Goal: Task Accomplishment & Management: Use online tool/utility

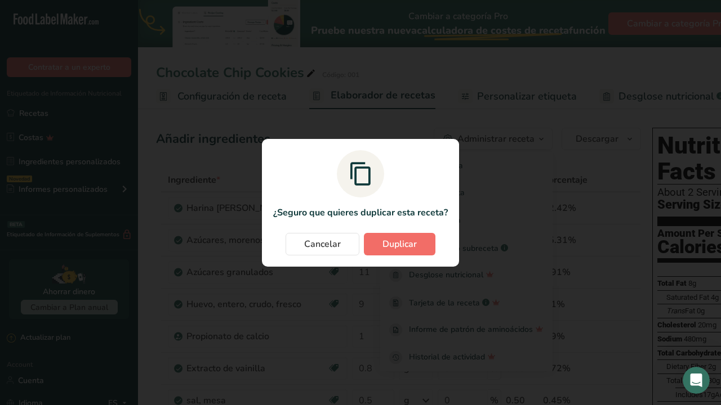
scroll to position [0, 4]
click at [405, 245] on span "Duplicar" at bounding box center [399, 245] width 34 height 14
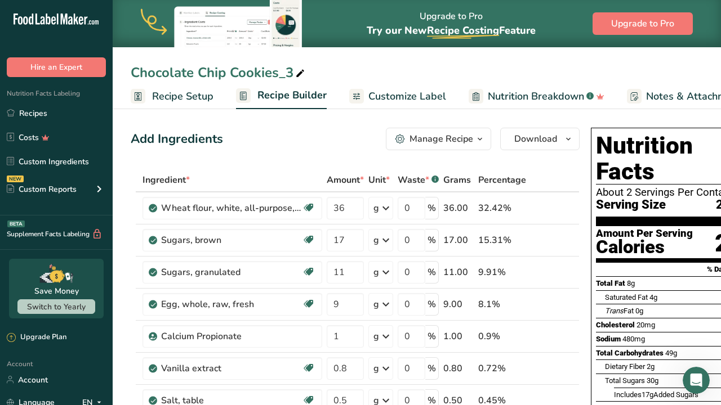
click at [297, 72] on icon at bounding box center [300, 74] width 10 height 16
type input "C"
type input "HAZELNUT COOKIES"
click at [301, 143] on div "Add Ingredients Manage Recipe Delete Recipe Duplicate Recipe Scale Recipe Save …" at bounding box center [355, 139] width 449 height 23
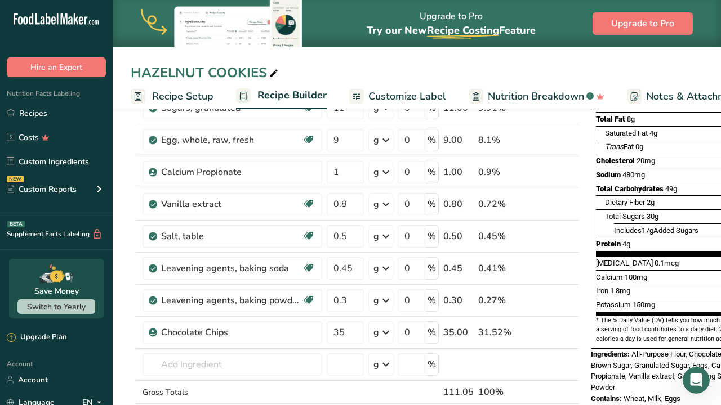
scroll to position [176, 0]
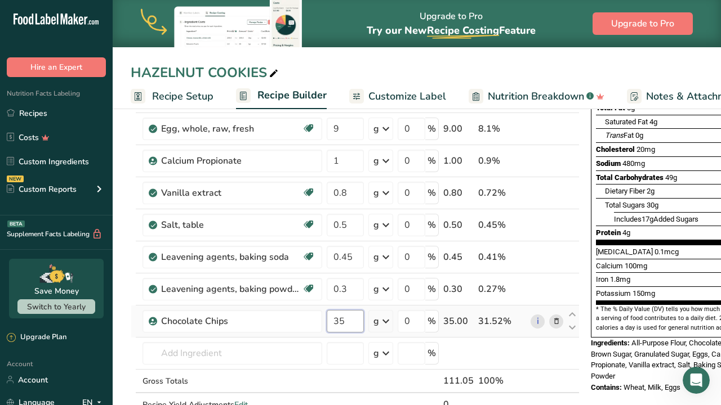
click at [343, 323] on input "35" at bounding box center [344, 321] width 37 height 23
type input "3"
type input "27"
click at [299, 377] on div "Ingredient * Amount * Unit * Waste * .a-a{fill:#347362;}.b-a{fill:#fff;} Grams …" at bounding box center [355, 217] width 449 height 448
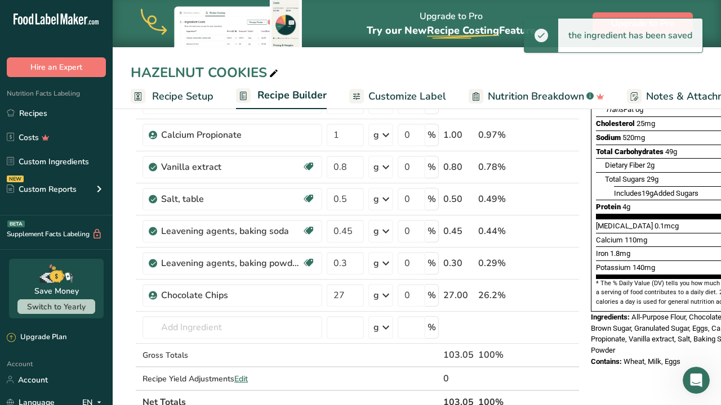
scroll to position [229, 0]
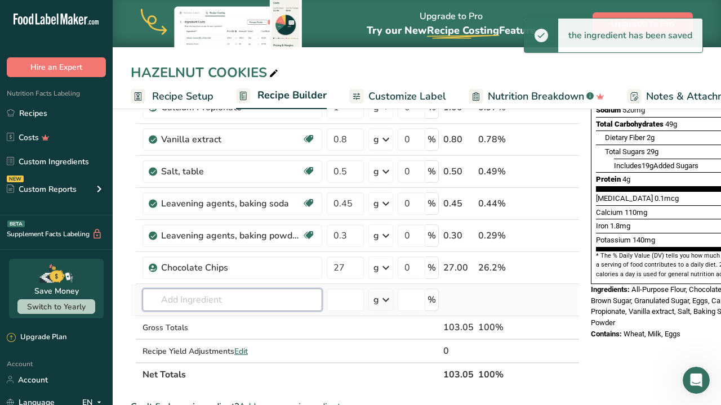
click at [275, 301] on input "text" at bounding box center [232, 300] width 180 height 23
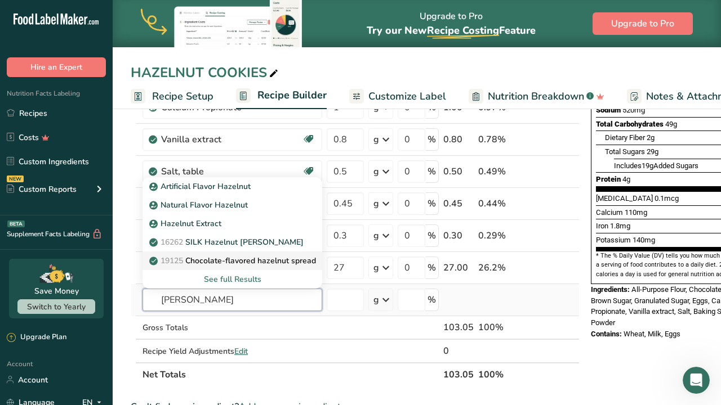
type input "[PERSON_NAME]"
click at [265, 265] on p "19125 Chocolate-flavored hazelnut spread" at bounding box center [233, 261] width 164 height 12
type input "Chocolate-flavored hazelnut spread"
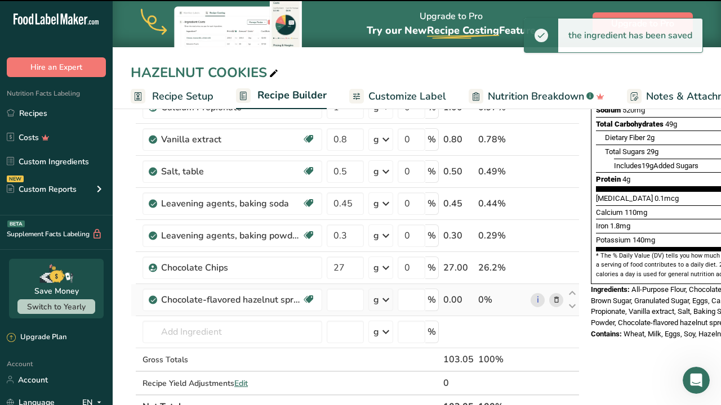
type input "0"
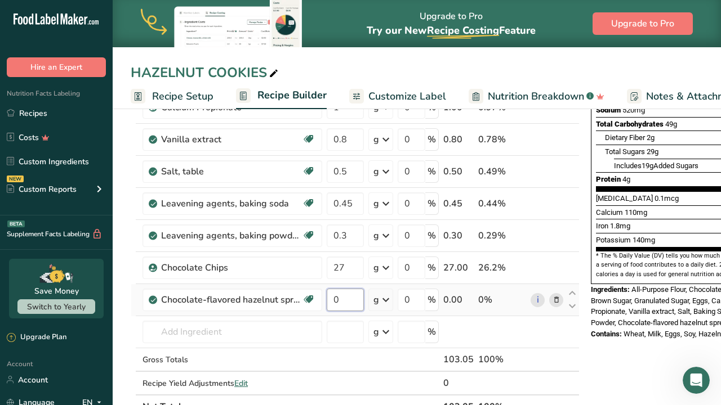
click at [341, 306] on input "0" at bounding box center [344, 300] width 37 height 23
type input "0"
type input "14"
click at [347, 390] on div "Ingredient * Amount * Unit * Waste * .a-a{fill:#347362;}.b-a{fill:#fff;} Grams …" at bounding box center [355, 179] width 449 height 480
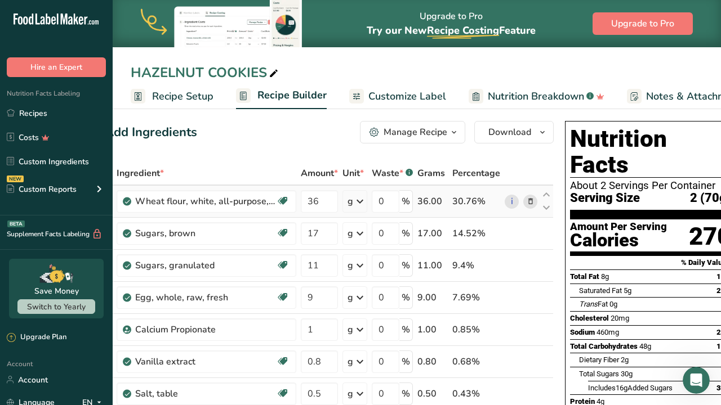
scroll to position [0, 6]
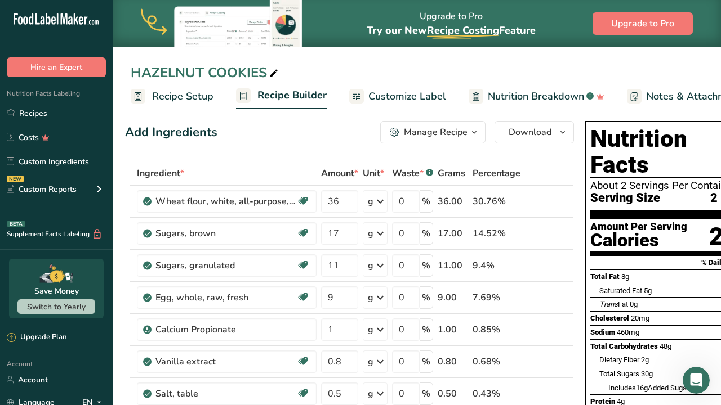
click at [469, 131] on icon "button" at bounding box center [473, 133] width 9 height 14
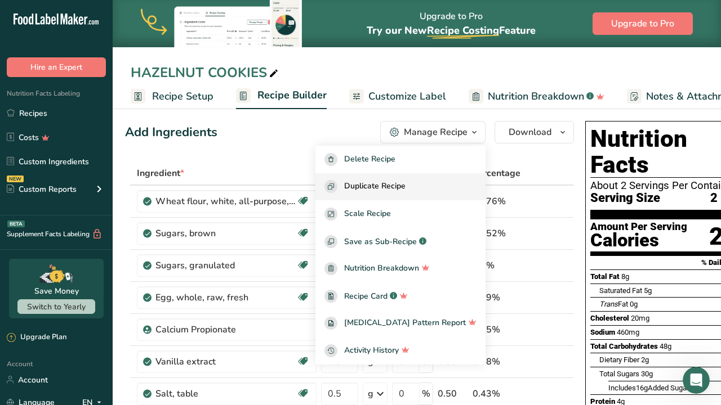
click at [405, 190] on span "Duplicate Recipe" at bounding box center [374, 186] width 61 height 13
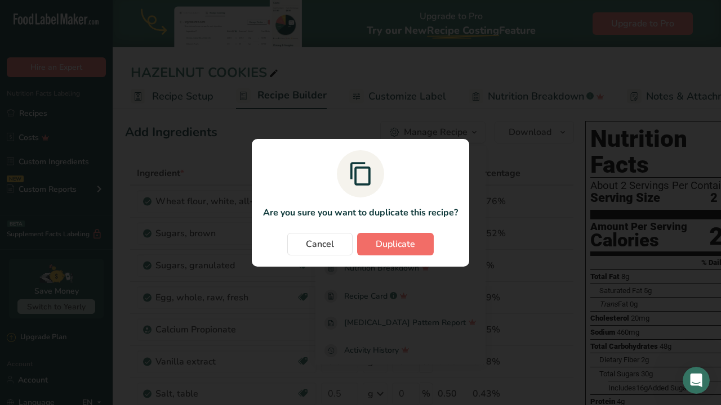
click at [378, 247] on span "Duplicate" at bounding box center [394, 245] width 39 height 14
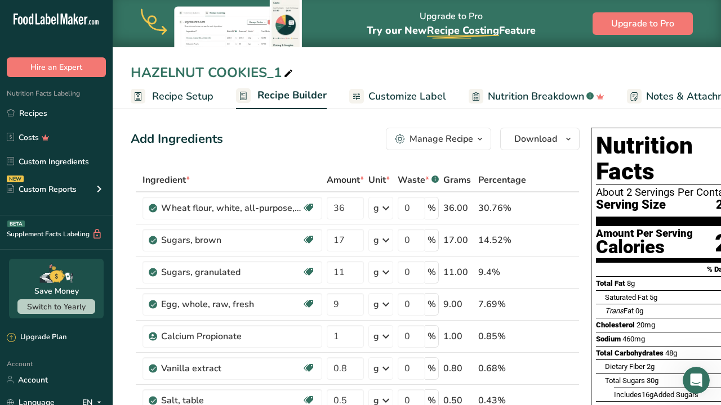
click at [280, 74] on div "HAZELNUT COOKIES_1" at bounding box center [213, 72] width 164 height 20
type input "H"
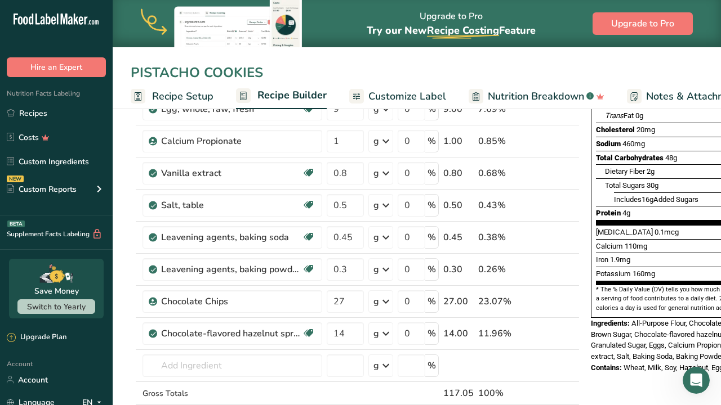
scroll to position [199, 0]
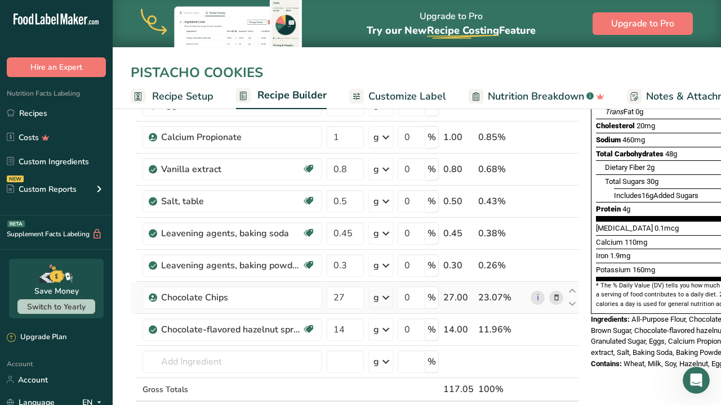
type input "PISTACHO COOKIES"
click at [552, 299] on icon at bounding box center [556, 298] width 8 height 12
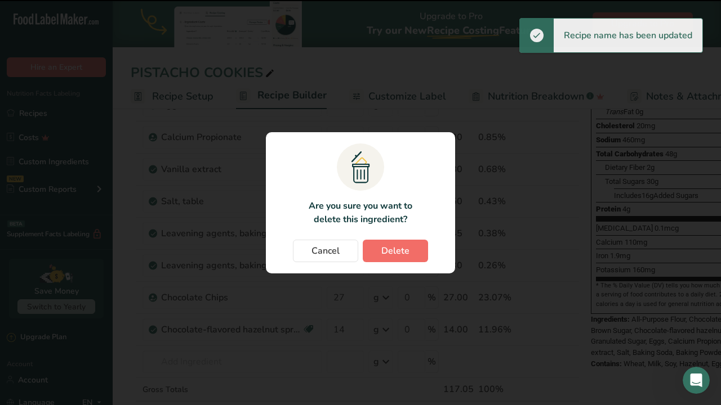
click at [412, 253] on button "Delete" at bounding box center [395, 251] width 65 height 23
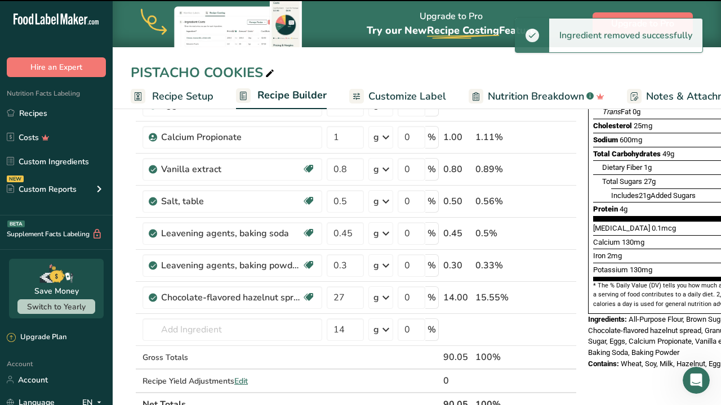
type input "14"
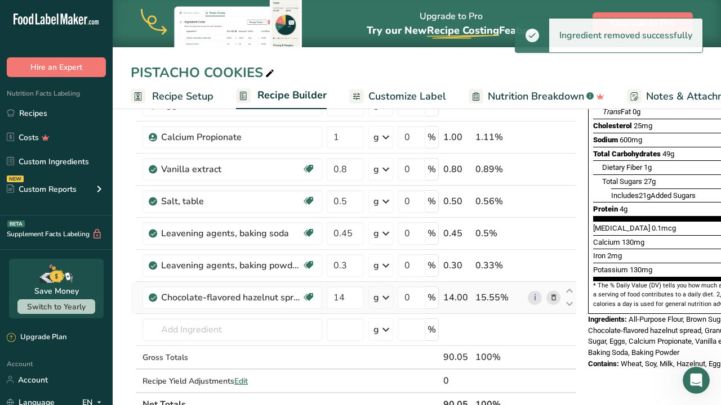
click at [552, 302] on icon at bounding box center [553, 298] width 8 height 12
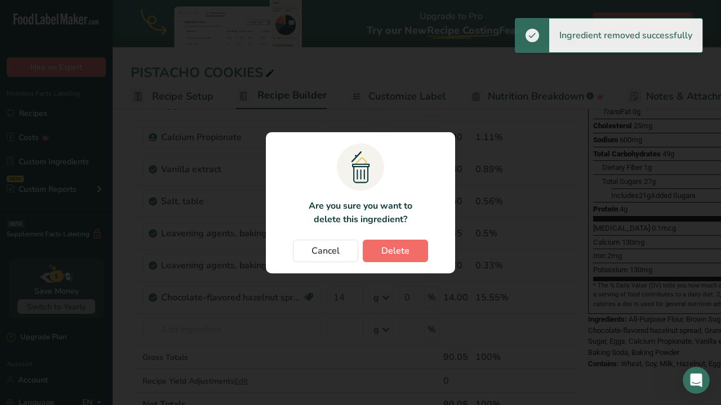
click at [400, 249] on span "Delete" at bounding box center [395, 251] width 28 height 14
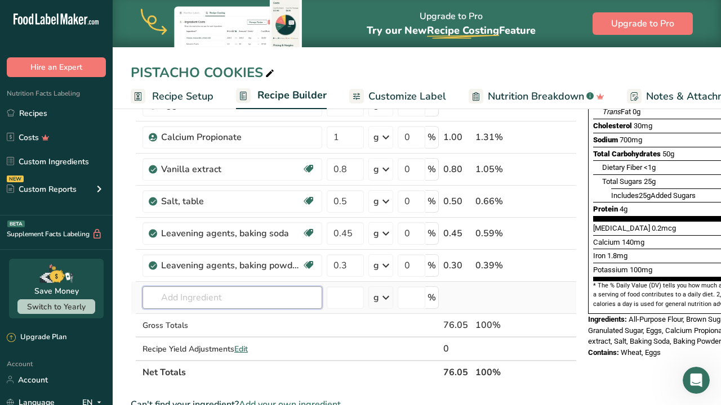
click at [256, 297] on input "text" at bounding box center [232, 298] width 180 height 23
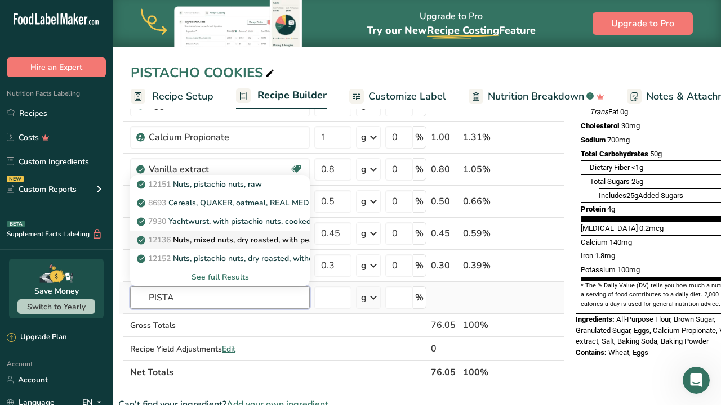
scroll to position [0, 8]
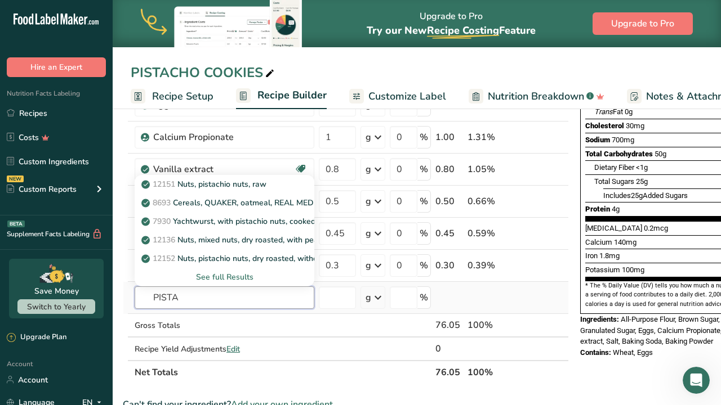
type input "PISTA"
click at [241, 278] on div "See full Results" at bounding box center [225, 277] width 162 height 12
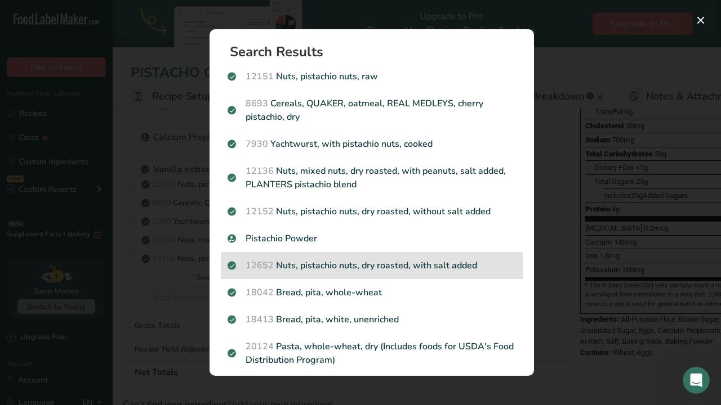
click at [363, 271] on p "12652 Nuts, pistachio nuts, dry roasted, with salt added" at bounding box center [371, 266] width 288 height 14
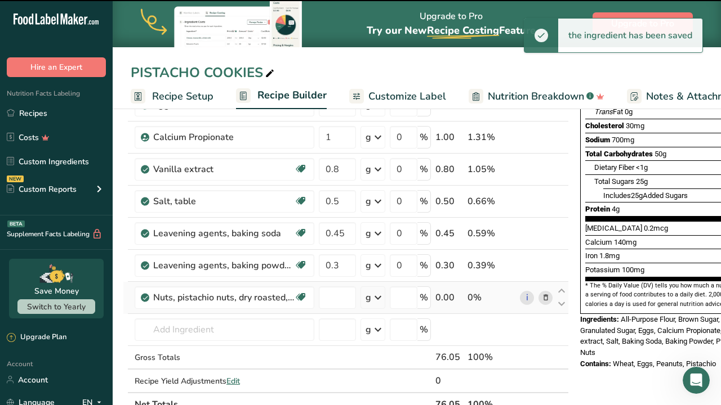
type input "0"
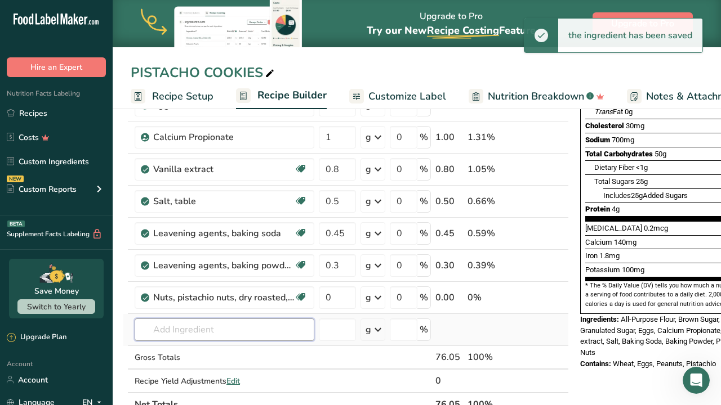
click at [303, 334] on input "text" at bounding box center [225, 330] width 180 height 23
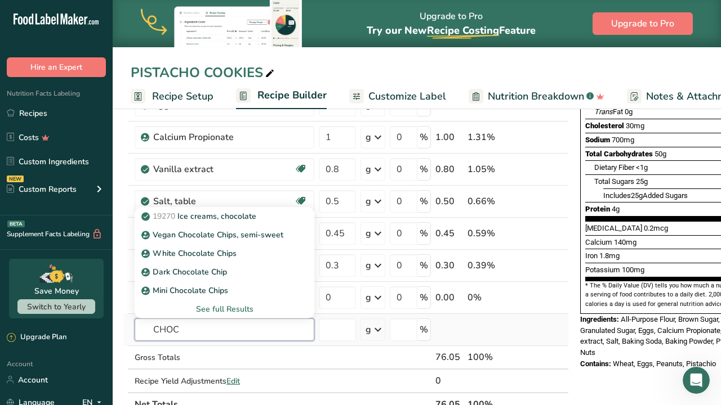
type input "CHOC"
click at [221, 311] on div "See full Results" at bounding box center [225, 309] width 162 height 12
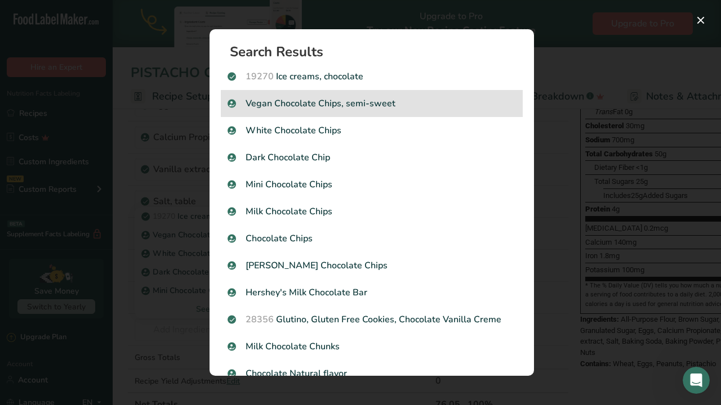
scroll to position [0, 0]
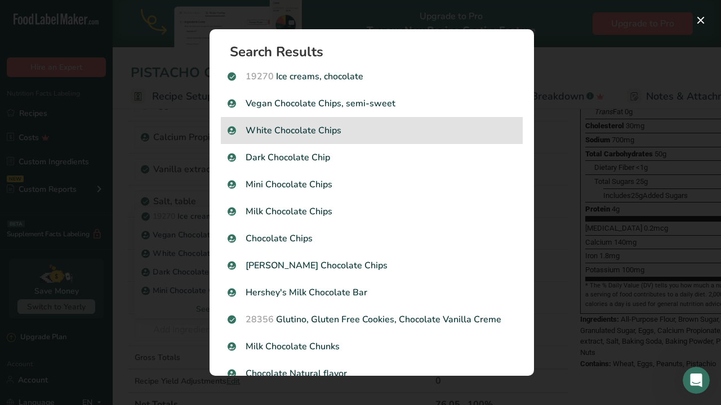
click at [321, 131] on p "White Chocolate Chips" at bounding box center [371, 131] width 288 height 14
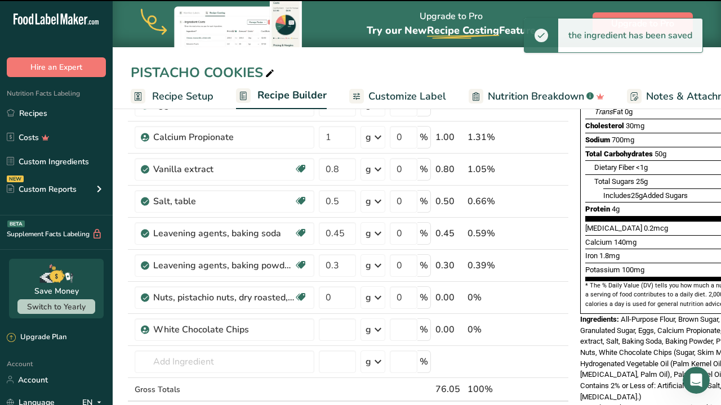
type input "0"
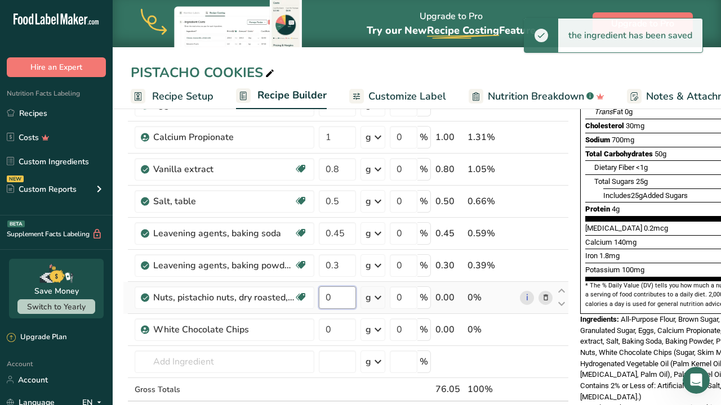
click at [343, 298] on input "0" at bounding box center [337, 298] width 37 height 23
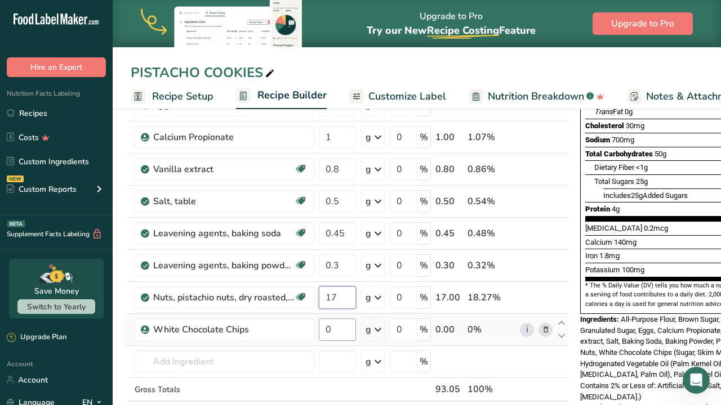
type input "17"
click at [338, 332] on div "Ingredient * Amount * Unit * Waste * .a-a{fill:#347362;}.b-a{fill:#fff;} Grams …" at bounding box center [346, 209] width 446 height 480
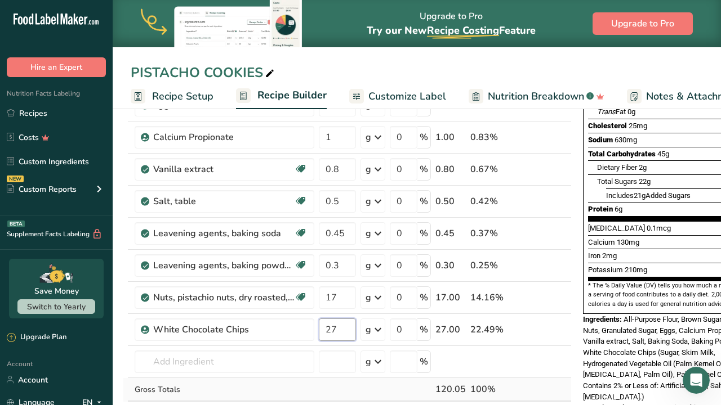
type input "27"
click at [322, 387] on div "Ingredient * Amount * Unit * Waste * .a-a{fill:#347362;}.b-a{fill:#fff;} Grams …" at bounding box center [347, 209] width 449 height 480
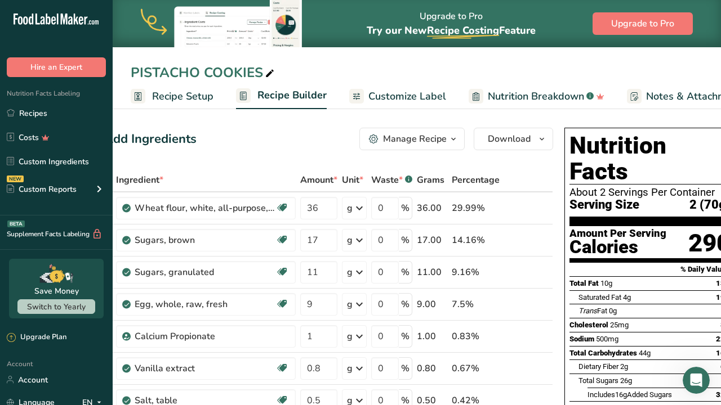
scroll to position [0, 24]
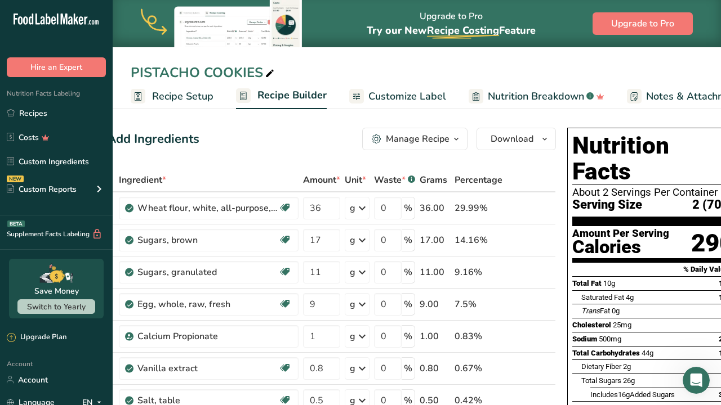
click at [445, 138] on div "Manage Recipe" at bounding box center [418, 139] width 64 height 14
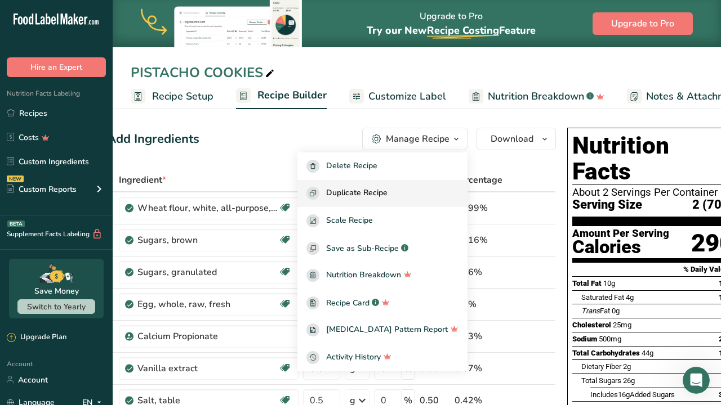
click at [383, 191] on span "Duplicate Recipe" at bounding box center [356, 193] width 61 height 13
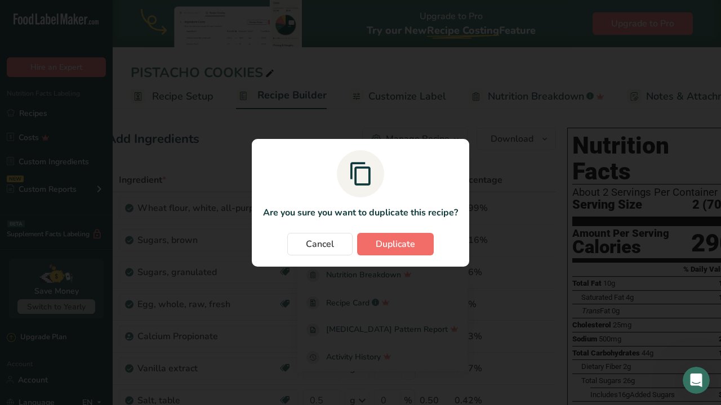
click at [386, 243] on span "Duplicate" at bounding box center [394, 245] width 39 height 14
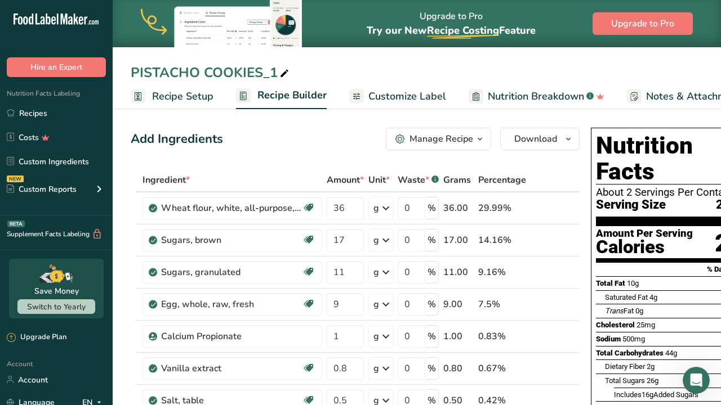
click at [283, 77] on icon at bounding box center [284, 74] width 10 height 16
type input "P"
type input "G"
type input "GUAVA COOKIES"
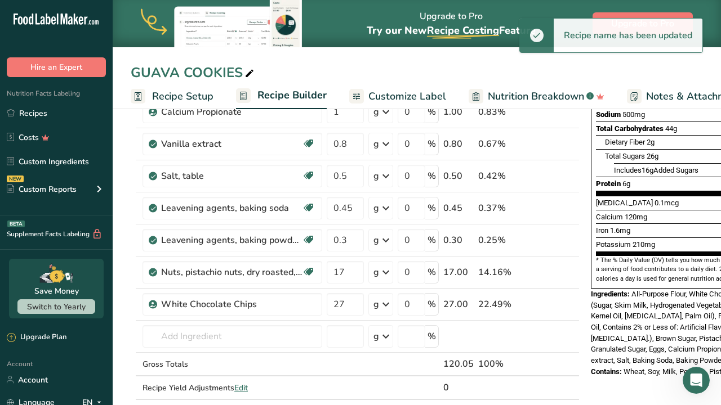
scroll to position [226, 0]
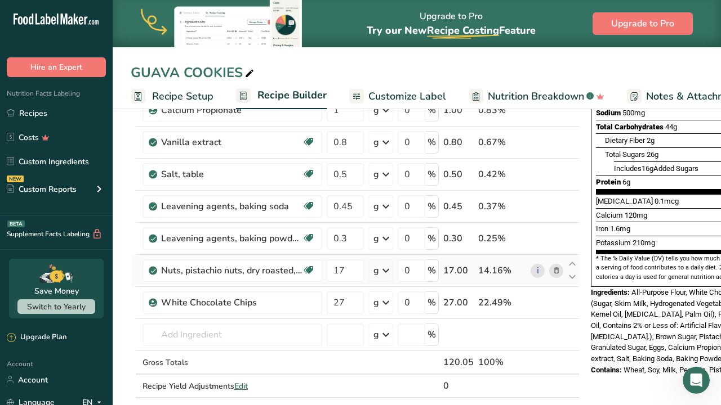
click at [552, 269] on icon at bounding box center [556, 271] width 8 height 12
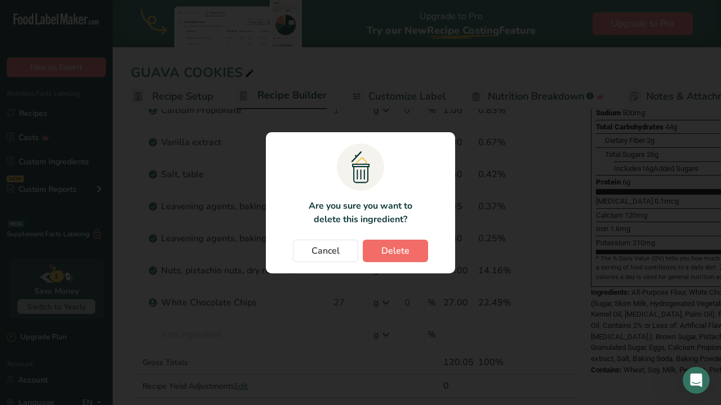
click at [392, 250] on span "Delete" at bounding box center [395, 251] width 28 height 14
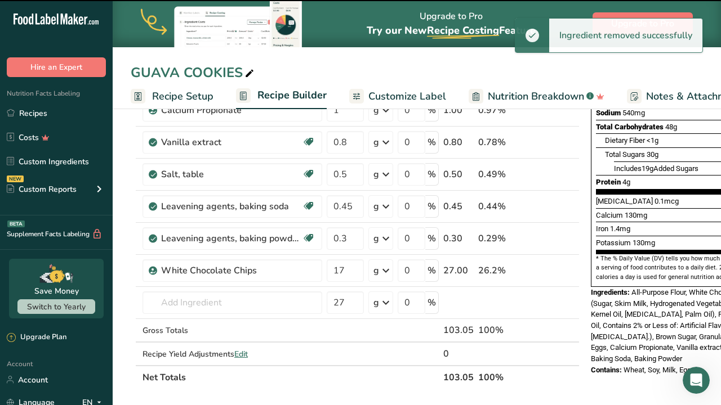
type input "27"
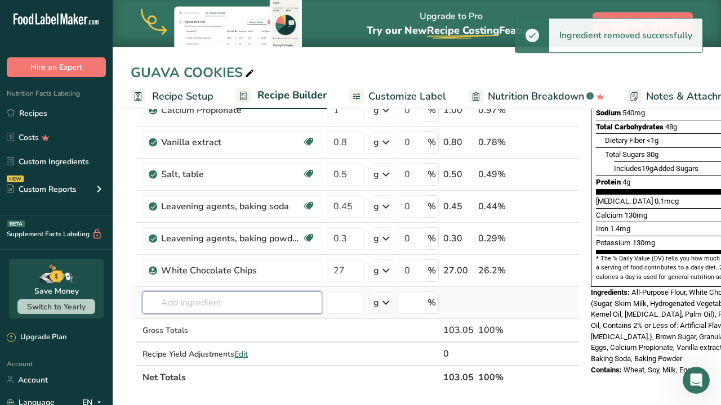
click at [247, 306] on input "text" at bounding box center [232, 303] width 180 height 23
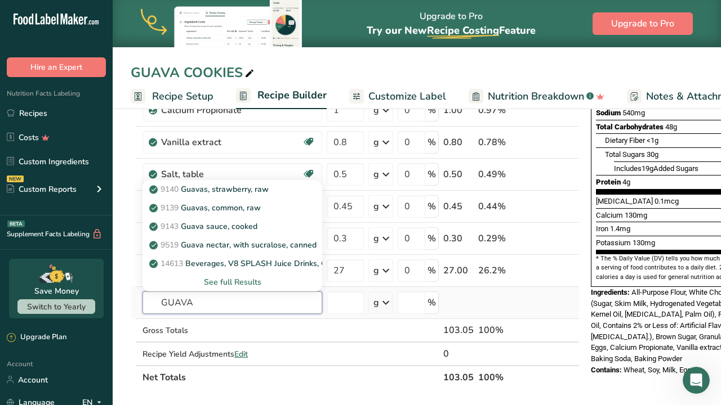
type input "GUAVA"
click at [250, 286] on div "See full Results" at bounding box center [232, 282] width 162 height 12
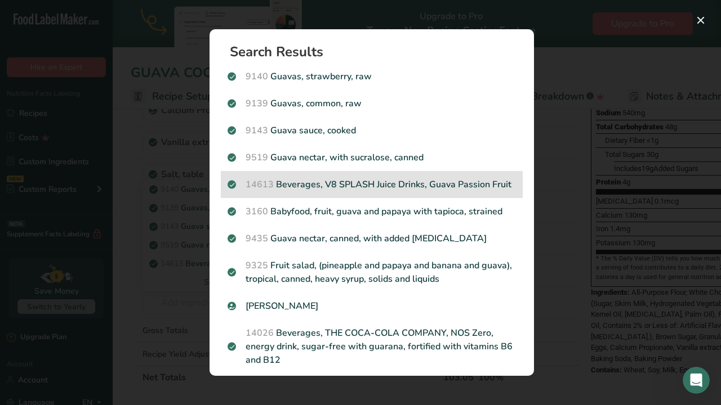
scroll to position [0, 0]
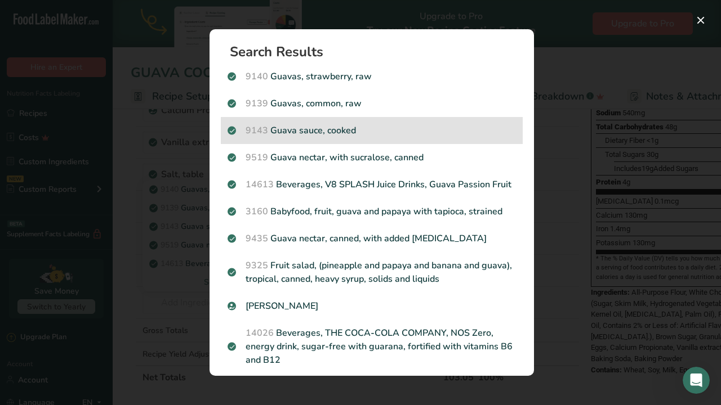
click at [408, 135] on p "9143 Guava sauce, cooked" at bounding box center [371, 131] width 288 height 14
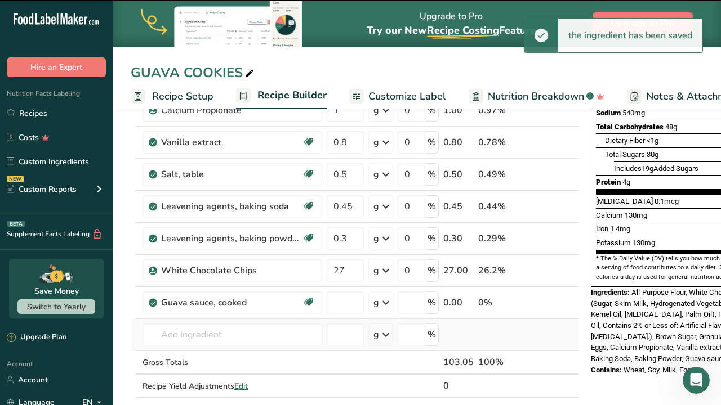
type input "0"
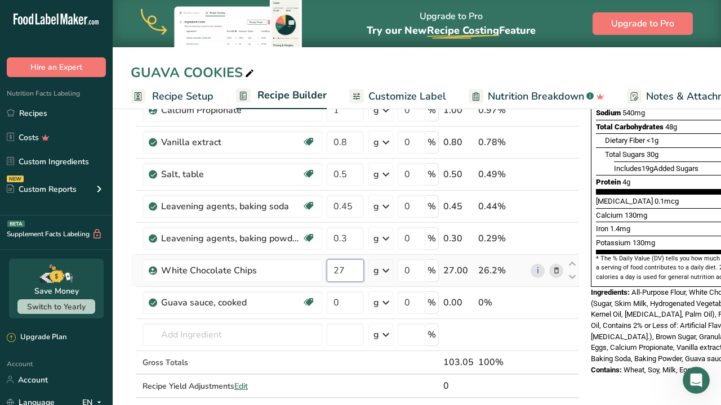
click at [352, 275] on input "27" at bounding box center [344, 270] width 37 height 23
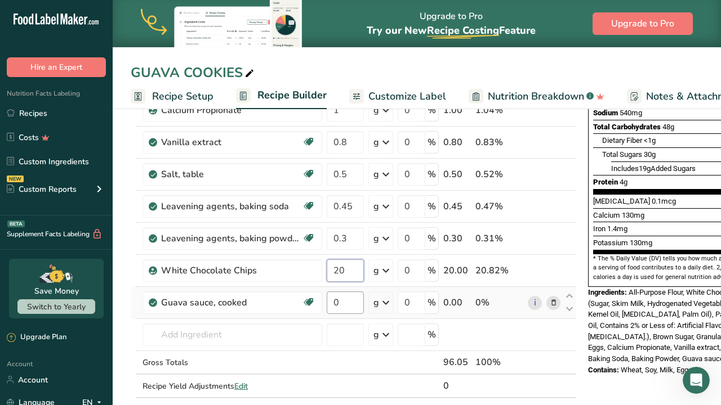
type input "20"
click at [342, 307] on div "Ingredient * Amount * Unit * Waste * .a-a{fill:#347362;}.b-a{fill:#fff;} Grams …" at bounding box center [354, 182] width 446 height 480
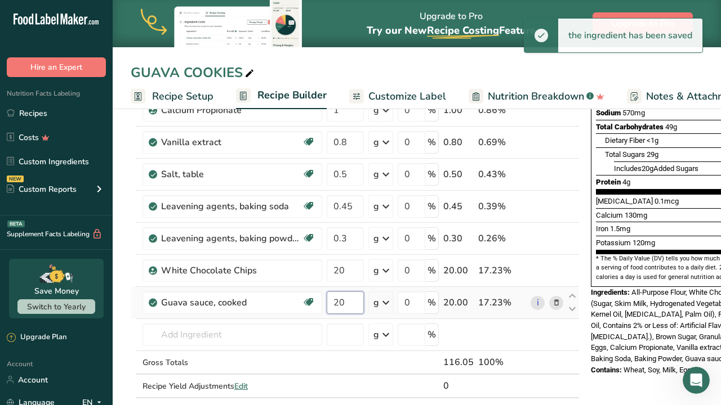
type input "20"
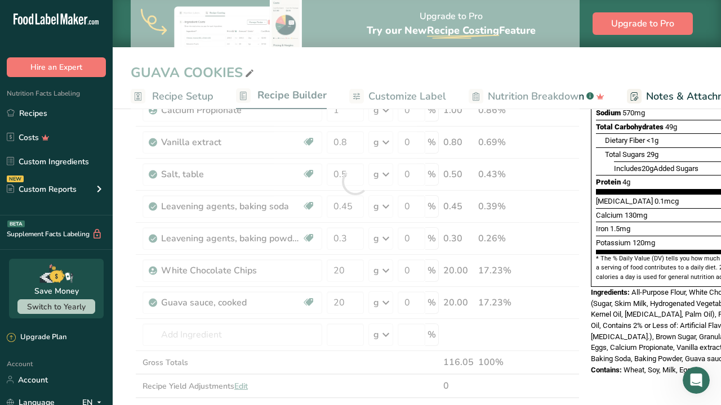
click at [606, 377] on div "Nutrition Facts About 1 Serving Per Container Serving Size 2 (70g) Amount Per S…" at bounding box center [676, 356] width 180 height 918
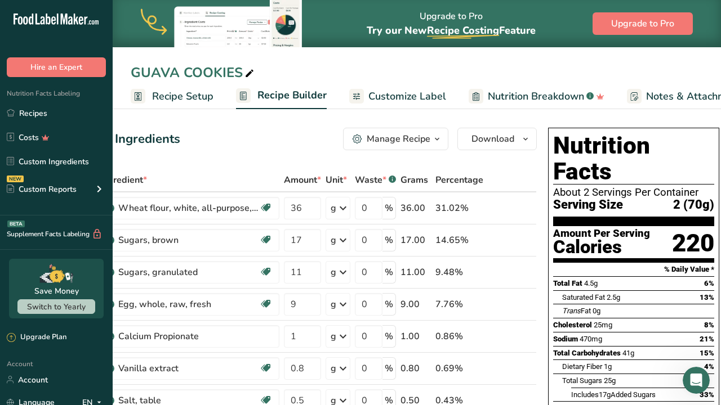
click at [433, 142] on icon "button" at bounding box center [436, 139] width 9 height 14
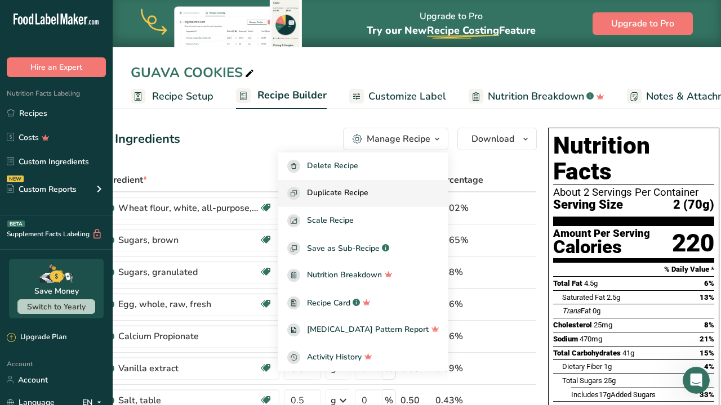
click at [368, 193] on span "Duplicate Recipe" at bounding box center [337, 193] width 61 height 13
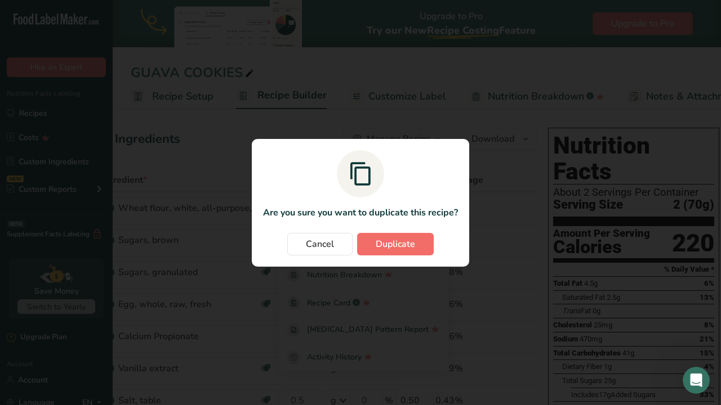
click at [394, 239] on span "Duplicate" at bounding box center [394, 245] width 39 height 14
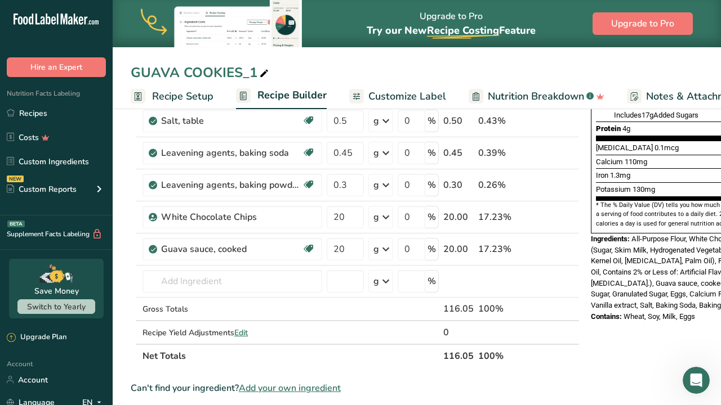
scroll to position [264, 0]
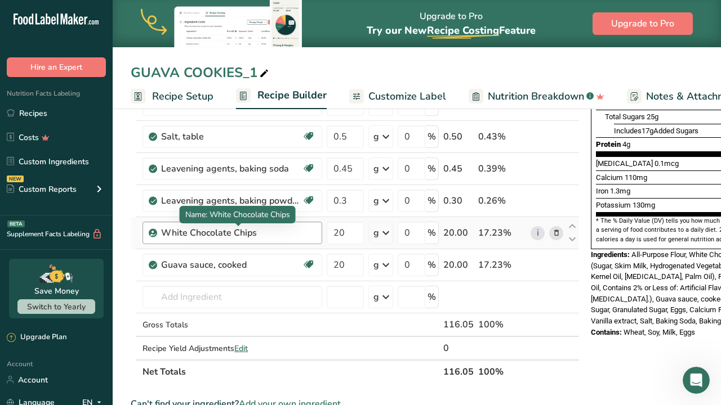
click at [279, 238] on div "White Chocolate Chips" at bounding box center [231, 233] width 141 height 14
click at [554, 235] on icon at bounding box center [556, 233] width 8 height 12
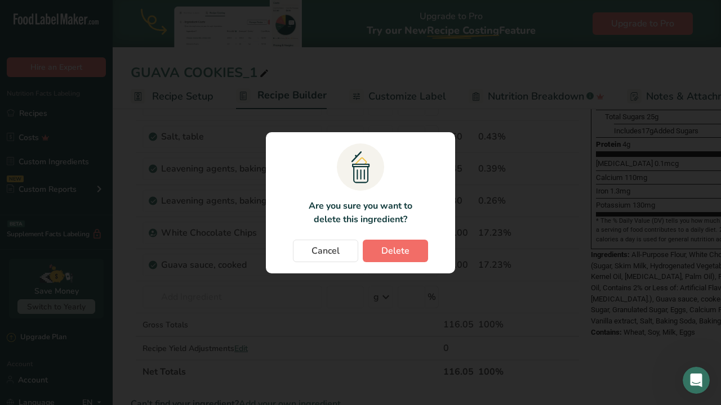
click at [395, 253] on span "Delete" at bounding box center [395, 251] width 28 height 14
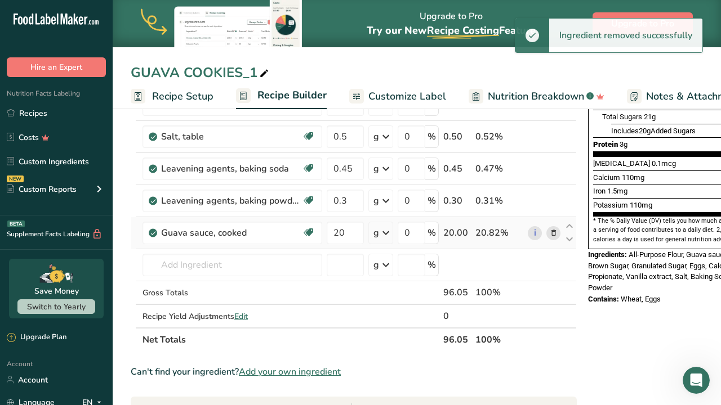
click at [551, 231] on icon at bounding box center [553, 233] width 8 height 12
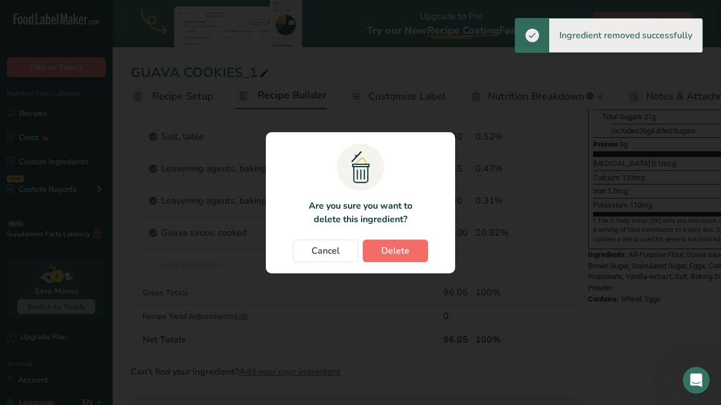
click at [386, 251] on span "Delete" at bounding box center [395, 251] width 28 height 14
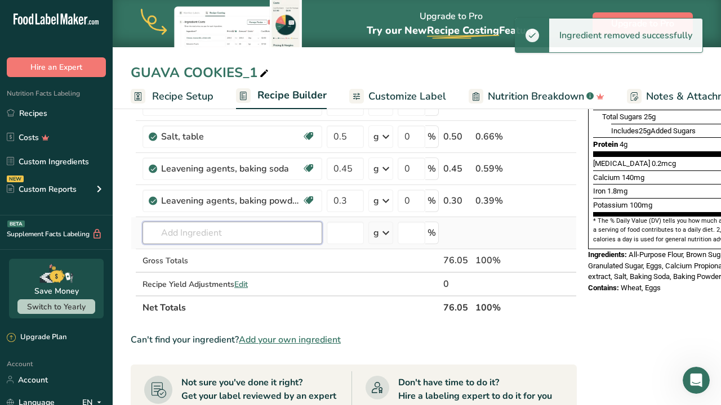
click at [308, 227] on input "text" at bounding box center [232, 233] width 180 height 23
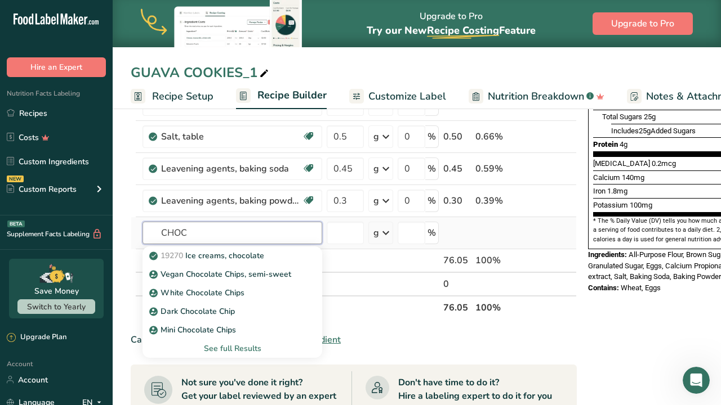
type input "CHOC"
click at [252, 349] on div "See full Results" at bounding box center [232, 349] width 162 height 12
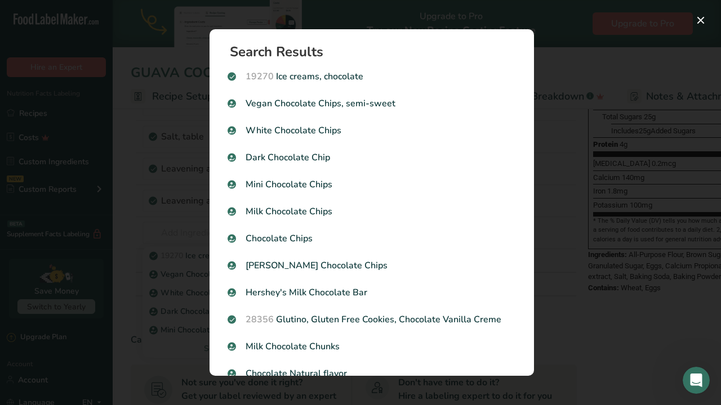
scroll to position [0, 0]
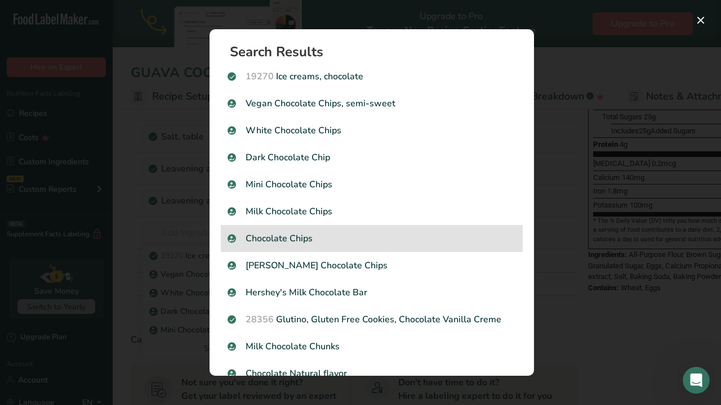
click at [314, 241] on p "Chocolate Chips" at bounding box center [371, 239] width 288 height 14
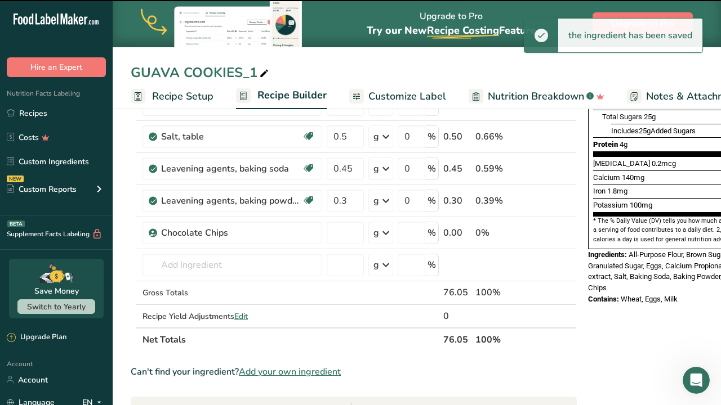
type input "0"
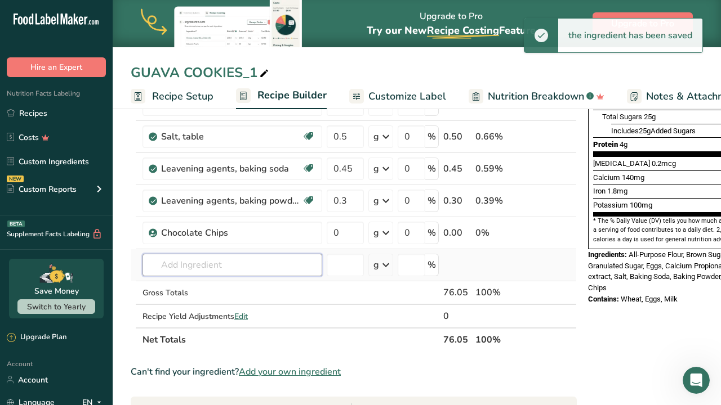
click at [297, 266] on input "text" at bounding box center [232, 265] width 180 height 23
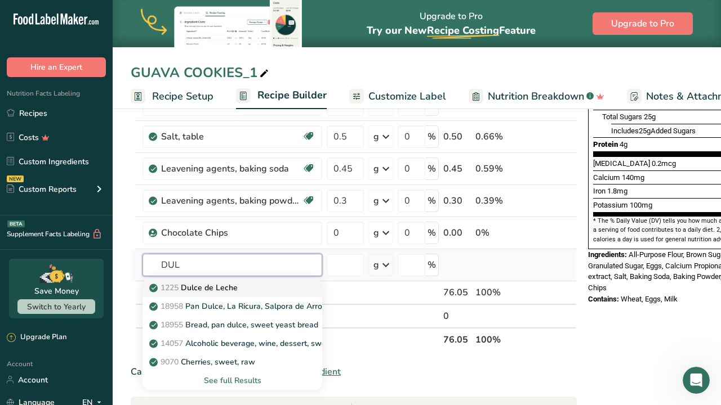
type input "DUL"
click at [284, 287] on div "1225 Dulce de Leche" at bounding box center [223, 288] width 144 height 12
type input "Dulce de Leche"
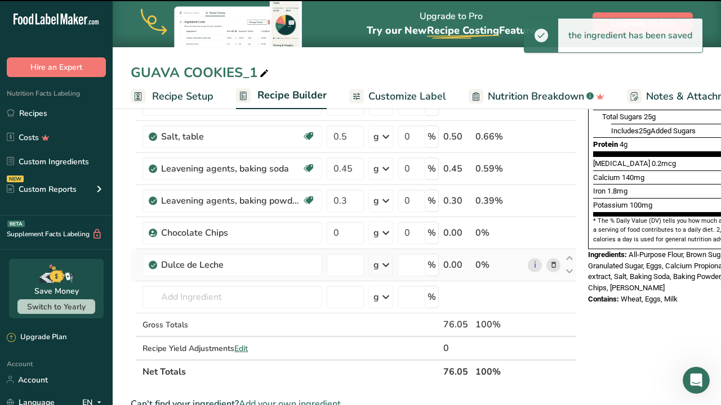
type input "0"
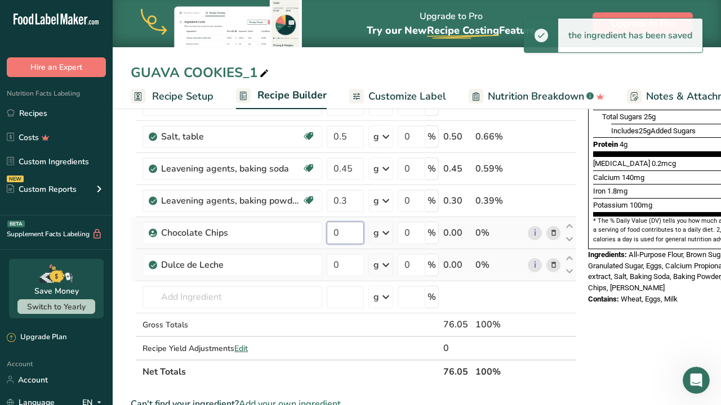
click at [350, 232] on input "0" at bounding box center [344, 233] width 37 height 23
type input "27"
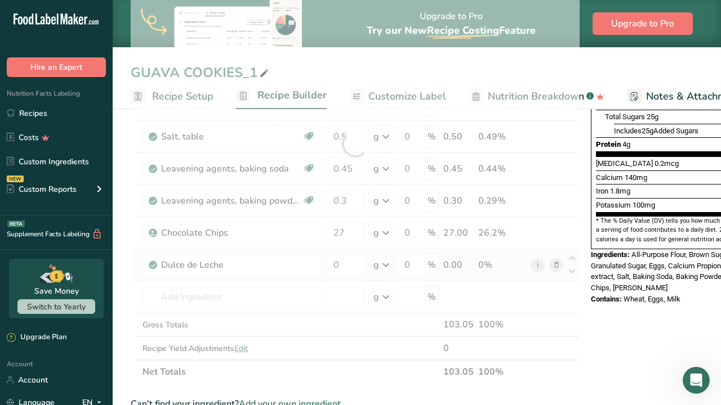
click at [353, 276] on div "Ingredient * Amount * Unit * Waste * .a-a{fill:#347362;}.b-a{fill:#fff;} Grams …" at bounding box center [355, 144] width 449 height 480
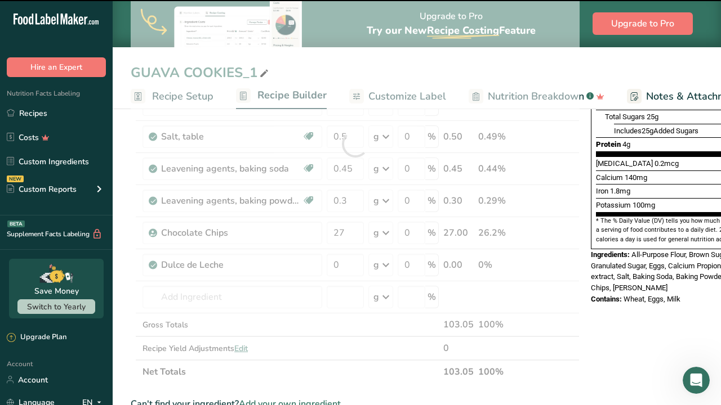
click at [344, 263] on div at bounding box center [355, 144] width 449 height 480
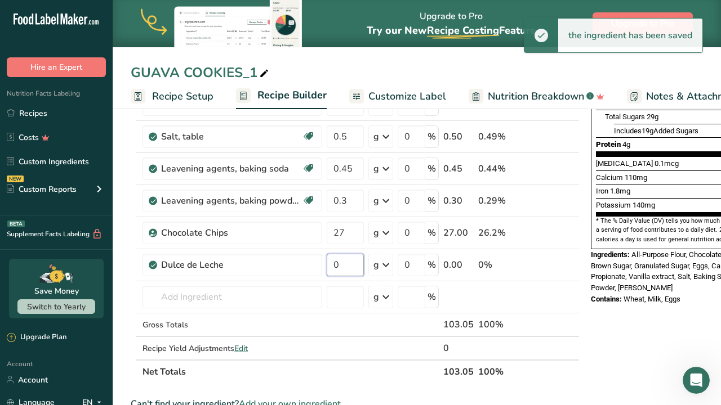
click at [344, 263] on input "0" at bounding box center [344, 265] width 37 height 23
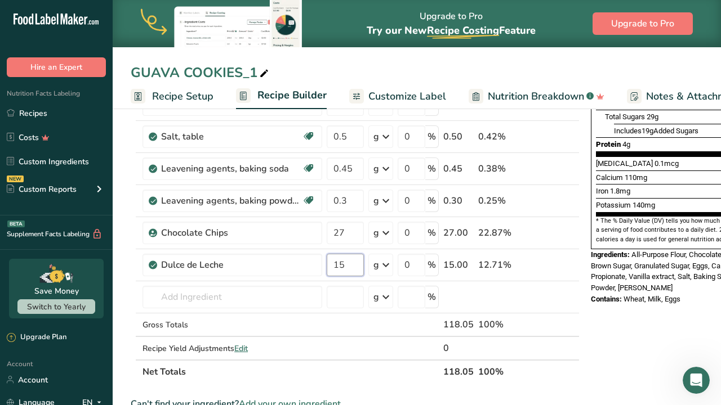
type input "15"
click at [615, 320] on div "Nutrition Facts About 1 Serving Per Container Serving Size 2 (70g) Amount Per S…" at bounding box center [676, 318] width 180 height 918
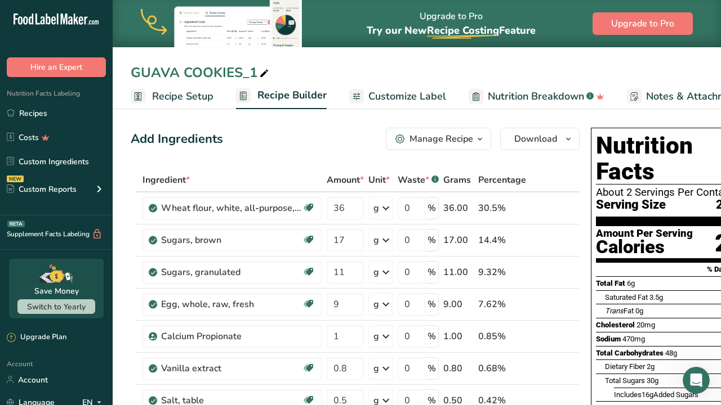
click at [259, 71] on icon at bounding box center [264, 74] width 10 height 16
type input "G"
type input "[PERSON_NAME] COOKIES"
click at [446, 132] on div "Manage Recipe" at bounding box center [441, 139] width 64 height 14
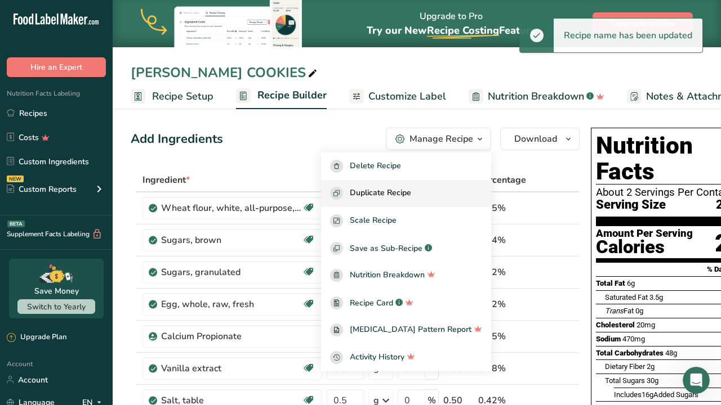
click at [411, 193] on span "Duplicate Recipe" at bounding box center [380, 193] width 61 height 13
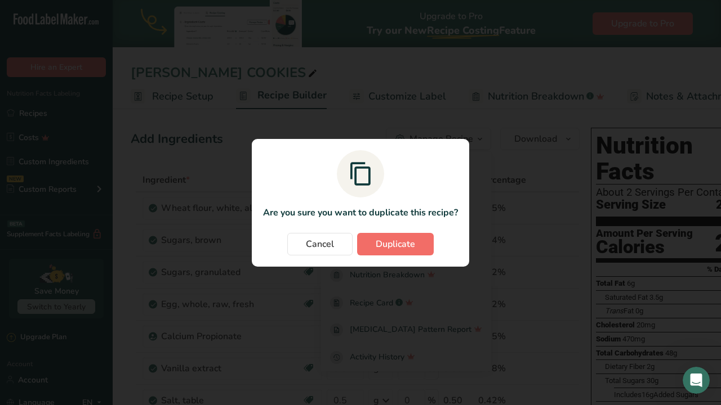
click at [392, 246] on span "Duplicate" at bounding box center [394, 245] width 39 height 14
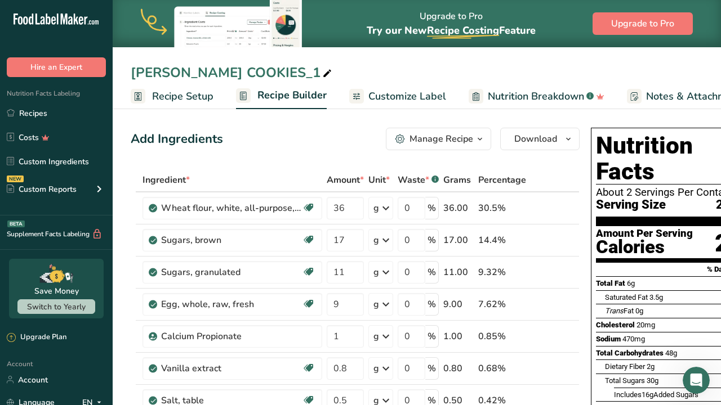
click at [323, 74] on icon at bounding box center [327, 74] width 10 height 16
type input "D"
type input "REDVELVET COOKIES"
click at [341, 147] on div "Add Ingredients Manage Recipe Delete Recipe Duplicate Recipe Scale Recipe Save …" at bounding box center [355, 139] width 449 height 23
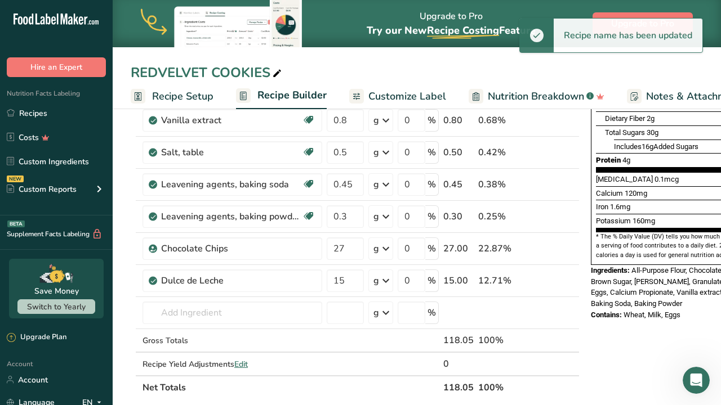
scroll to position [249, 0]
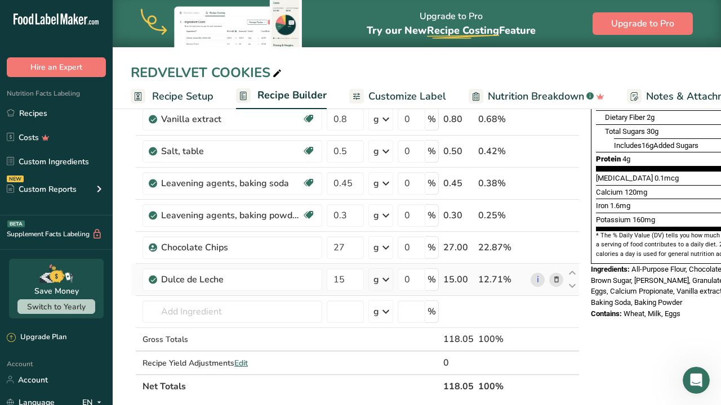
click at [556, 282] on icon at bounding box center [556, 280] width 8 height 12
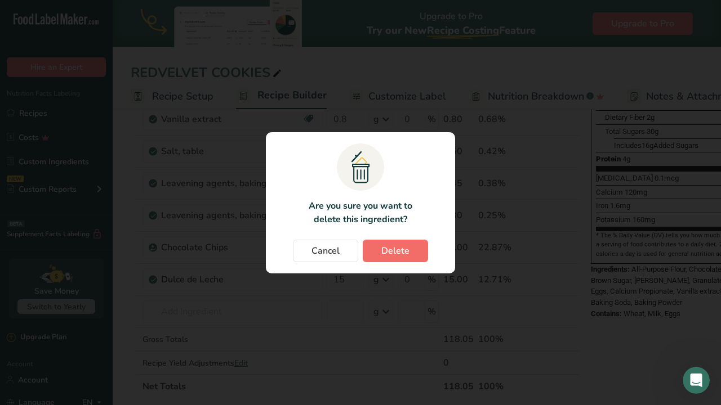
click at [405, 243] on button "Delete" at bounding box center [395, 251] width 65 height 23
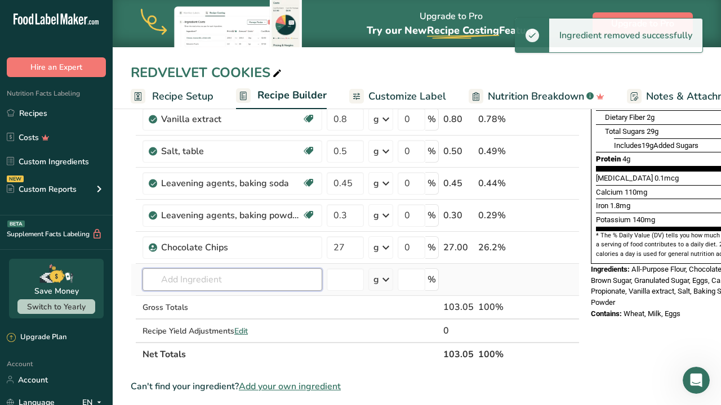
click at [279, 281] on input "text" at bounding box center [232, 280] width 180 height 23
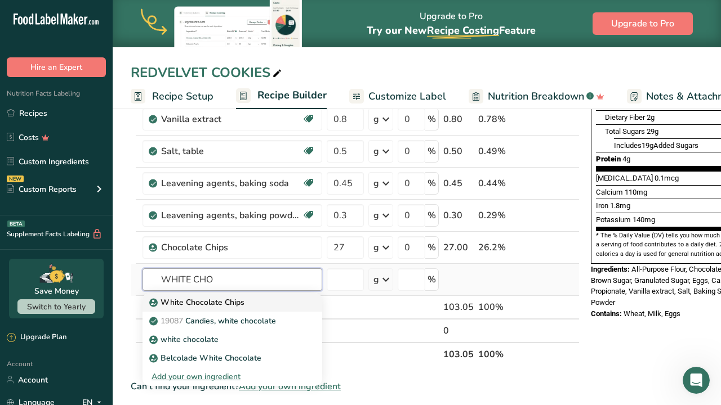
type input "WHITE CHO"
click at [276, 303] on div "White Chocolate Chips" at bounding box center [223, 303] width 144 height 12
type input "White Chocolate Chips"
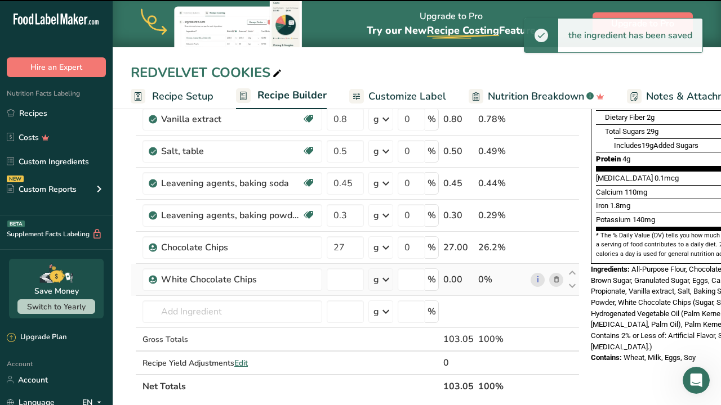
type input "0"
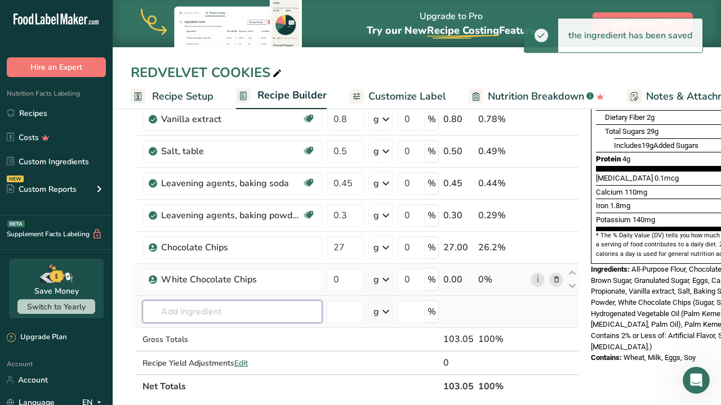
click at [285, 312] on input "text" at bounding box center [232, 312] width 180 height 23
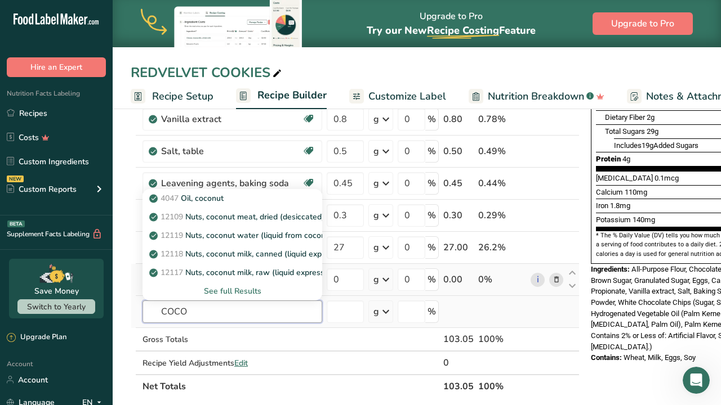
type input "COCO"
click at [264, 295] on div "See full Results" at bounding box center [232, 291] width 162 height 12
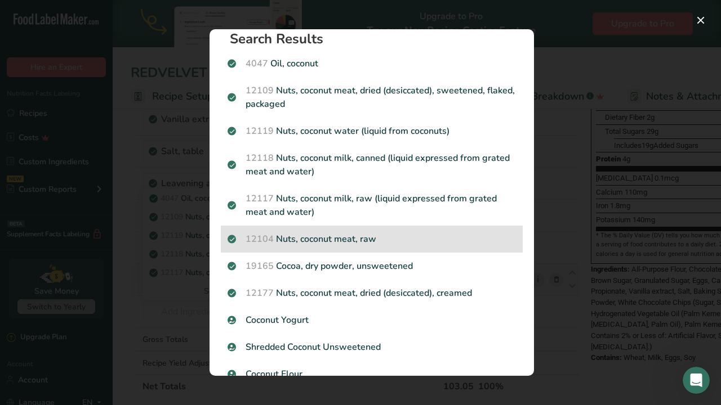
scroll to position [15, 0]
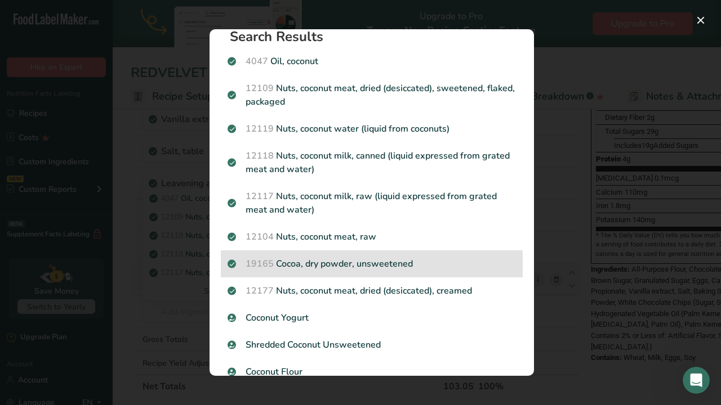
click at [370, 269] on p "19165 Cocoa, dry powder, unsweetened" at bounding box center [371, 264] width 288 height 14
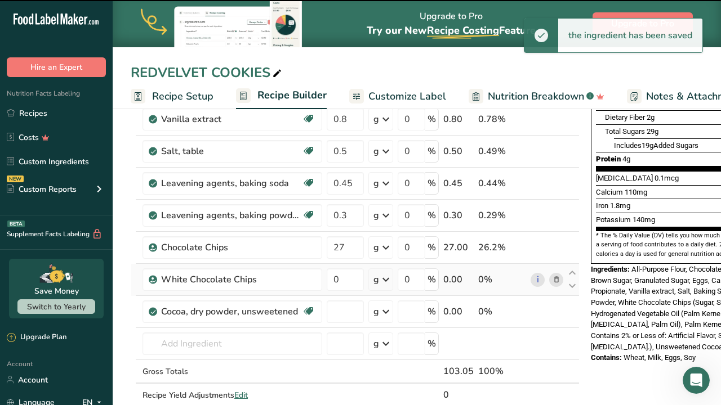
type input "0"
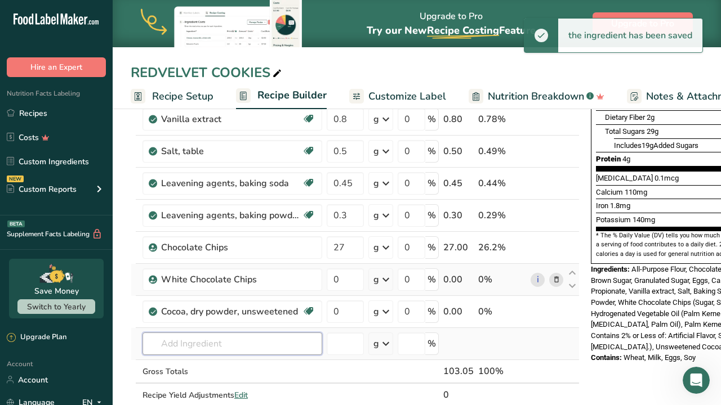
click at [267, 337] on input "text" at bounding box center [232, 344] width 180 height 23
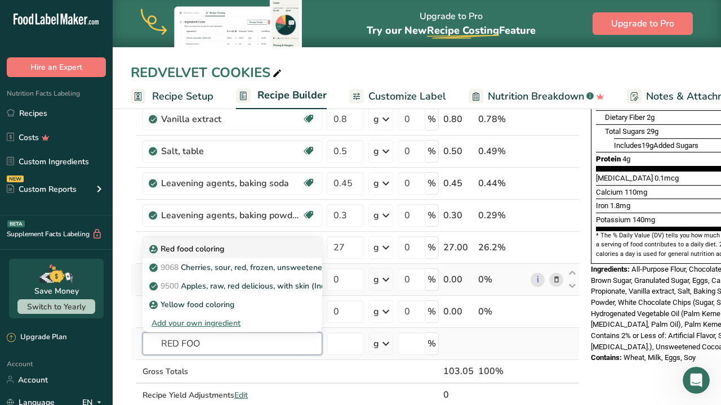
type input "RED FOO"
click at [238, 253] on div "Red food coloring" at bounding box center [223, 249] width 144 height 12
type input "Red food coloring"
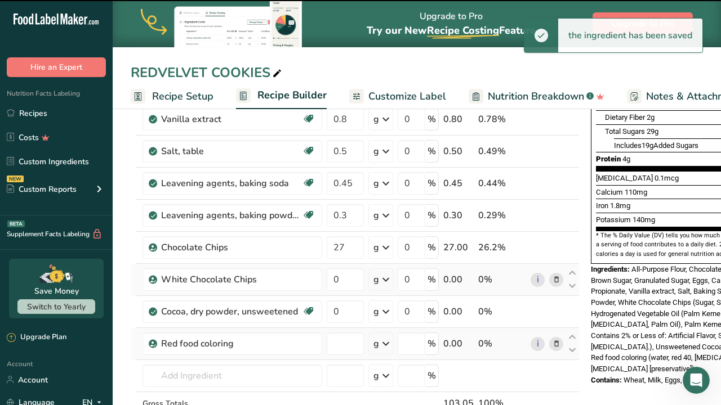
type input "0"
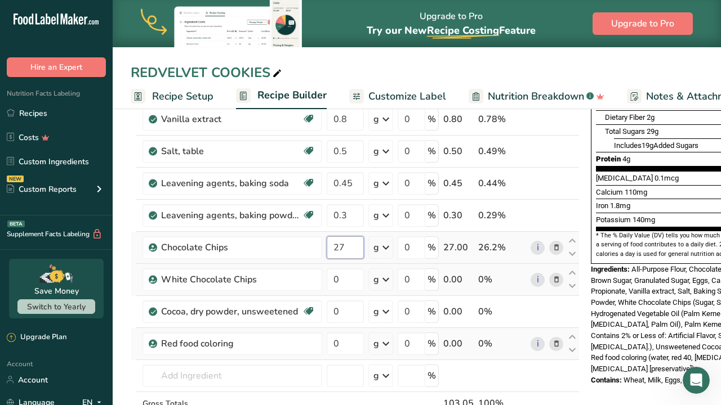
click at [352, 243] on input "27" at bounding box center [344, 247] width 37 height 23
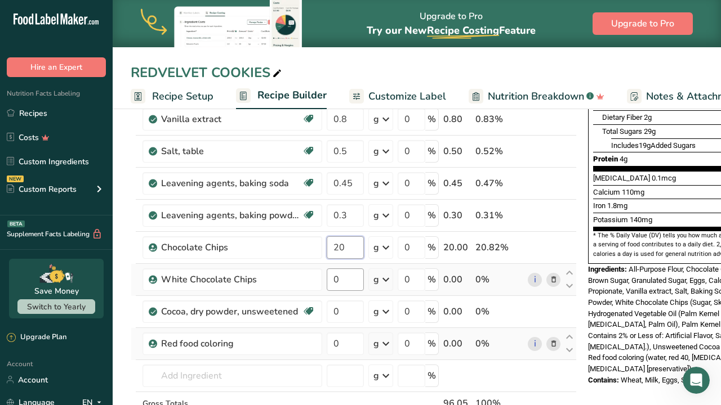
type input "20"
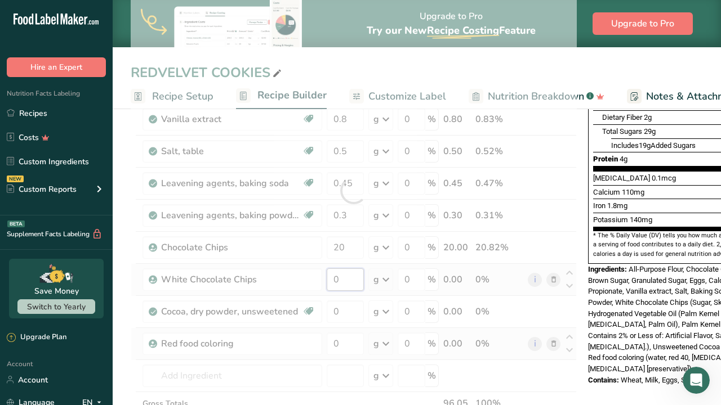
click at [346, 281] on div "Ingredient * Amount * Unit * Waste * .a-a{fill:#347362;}.b-a{fill:#fff;} Grams …" at bounding box center [354, 191] width 446 height 544
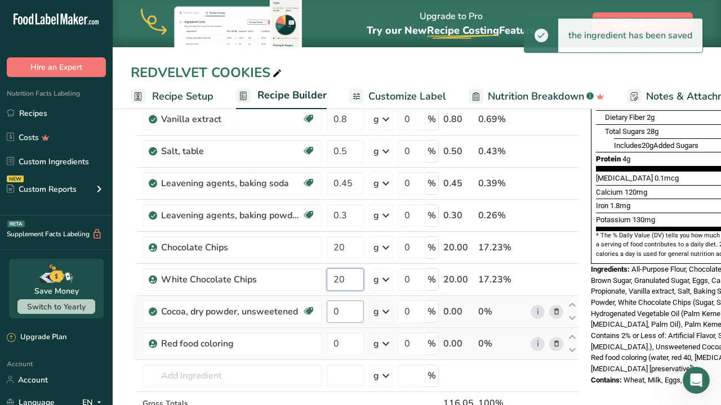
type input "20"
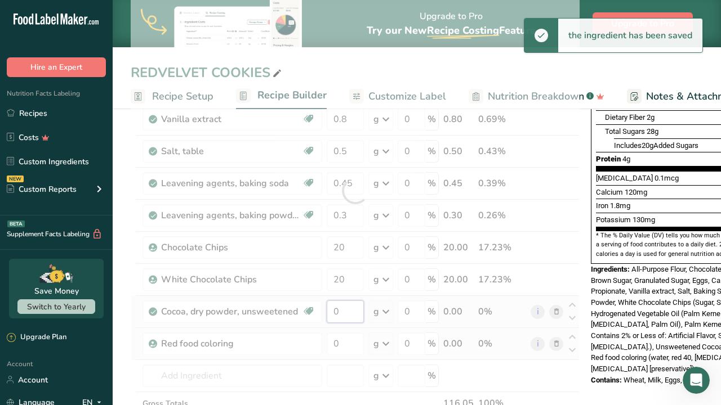
click at [350, 314] on div "Ingredient * Amount * Unit * Waste * .a-a{fill:#347362;}.b-a{fill:#fff;} Grams …" at bounding box center [355, 191] width 449 height 544
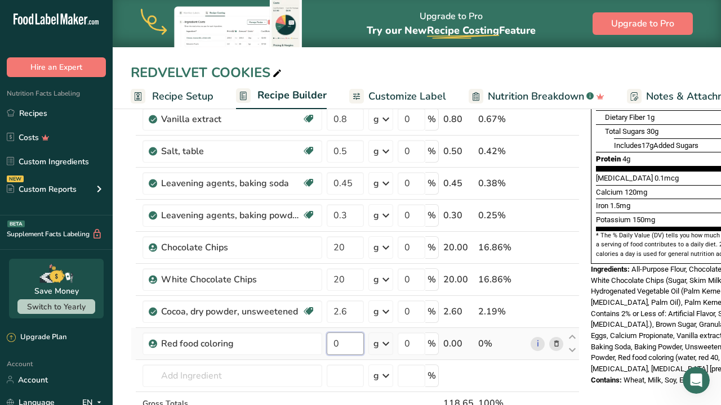
click at [350, 344] on div "Ingredient * Amount * Unit * Waste * .a-a{fill:#347362;}.b-a{fill:#fff;} Grams …" at bounding box center [355, 191] width 449 height 544
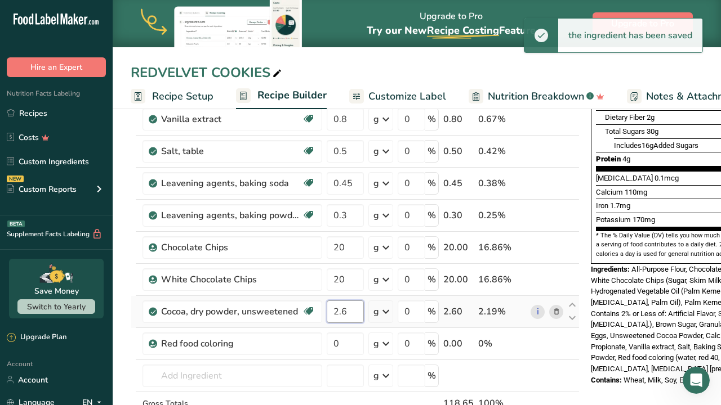
click at [348, 317] on div "Ingredient * Amount * Unit * Waste * .a-a{fill:#347362;}.b-a{fill:#fff;} Grams …" at bounding box center [355, 191] width 449 height 544
type input "2.7"
click at [341, 346] on div "Ingredient * Amount * Unit * Waste * .a-a{fill:#347362;}.b-a{fill:#fff;} Grams …" at bounding box center [355, 191] width 449 height 544
type input "1.2"
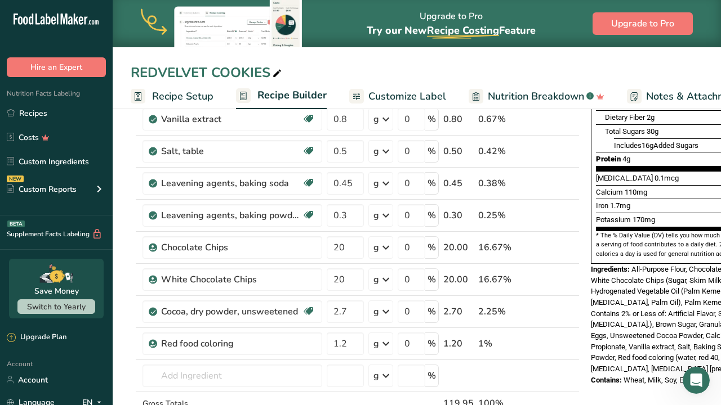
click at [625, 375] on div "Nutrition Facts About 2 Servings Per Container Serving Size 2 (70g) Amount Per …" at bounding box center [676, 365] width 180 height 982
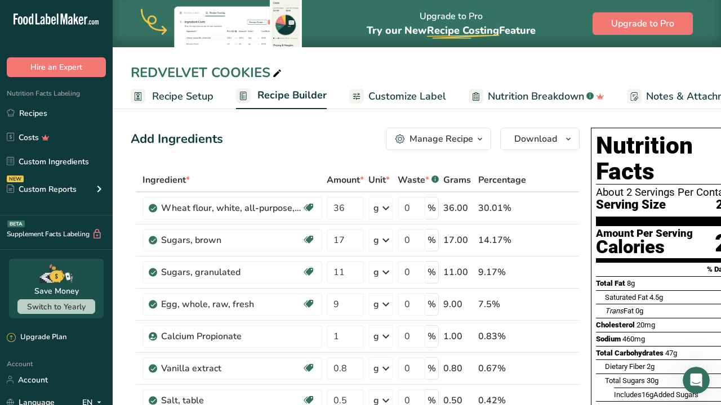
scroll to position [0, 0]
click at [475, 144] on icon "button" at bounding box center [479, 139] width 9 height 14
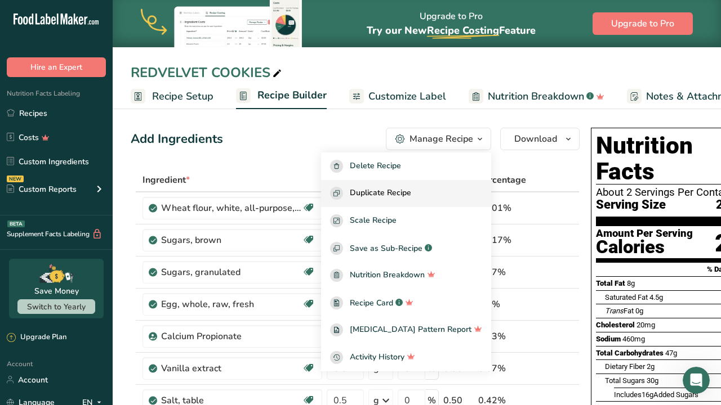
click at [411, 190] on span "Duplicate Recipe" at bounding box center [380, 193] width 61 height 13
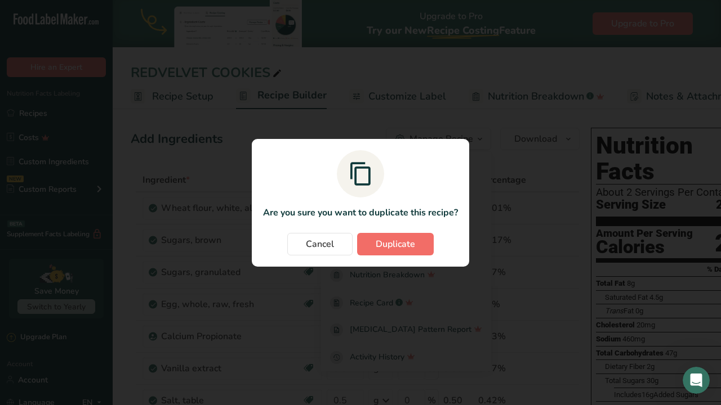
click at [393, 241] on span "Duplicate" at bounding box center [394, 245] width 39 height 14
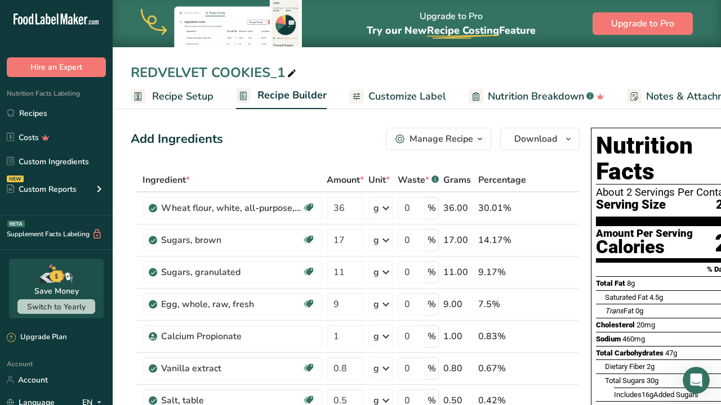
click at [287, 72] on span at bounding box center [292, 74] width 14 height 14
type input "R"
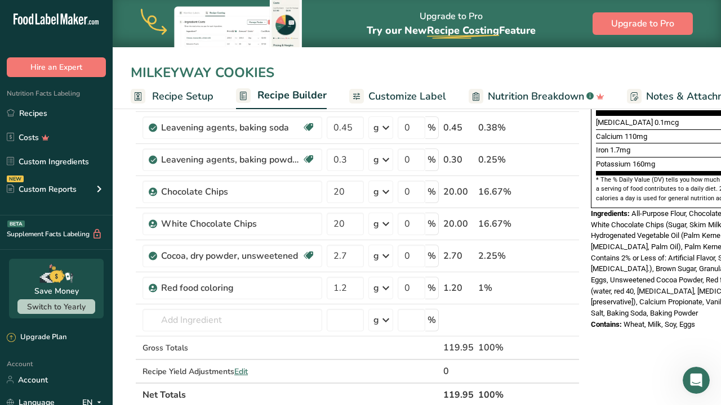
scroll to position [308, 0]
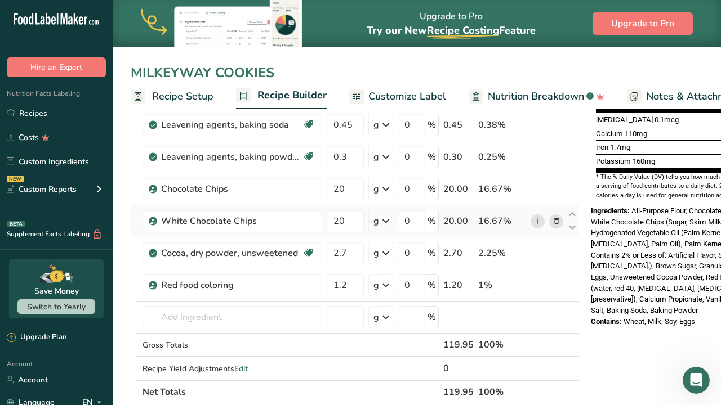
type input "MILKEYWAY COOKIES"
click at [554, 220] on icon at bounding box center [556, 222] width 8 height 12
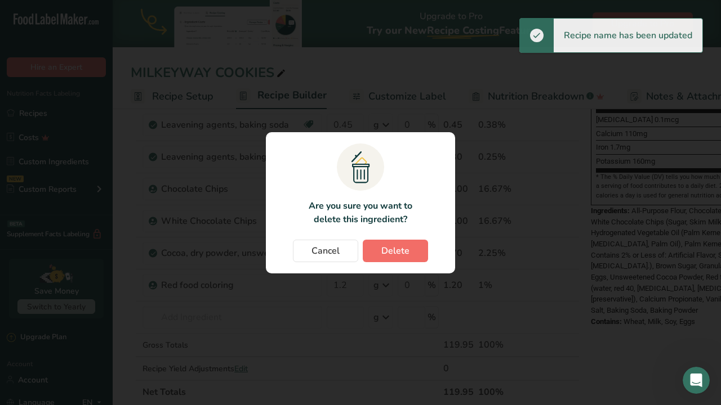
click at [393, 251] on span "Delete" at bounding box center [395, 251] width 28 height 14
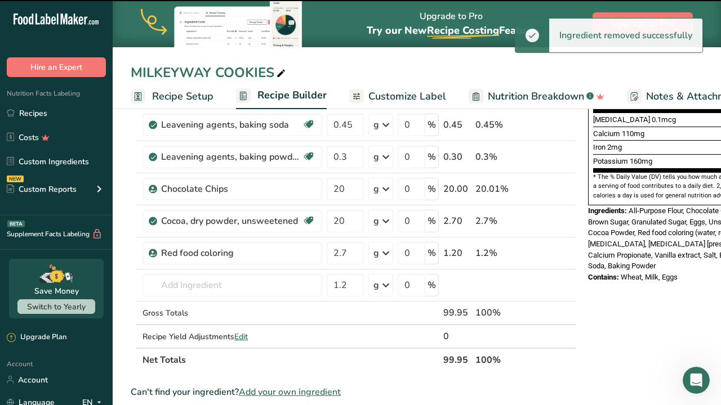
type input "2.7"
type input "1.2"
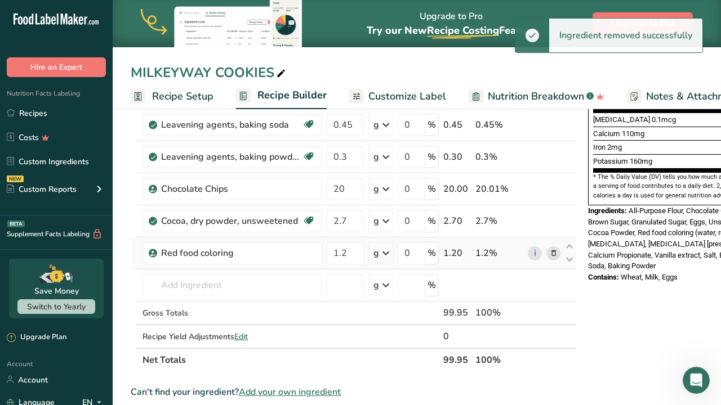
click at [549, 255] on icon at bounding box center [553, 254] width 8 height 12
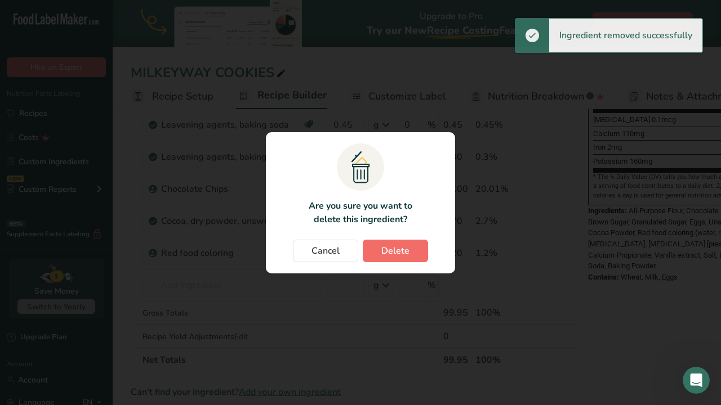
click at [408, 246] on span "Delete" at bounding box center [395, 251] width 28 height 14
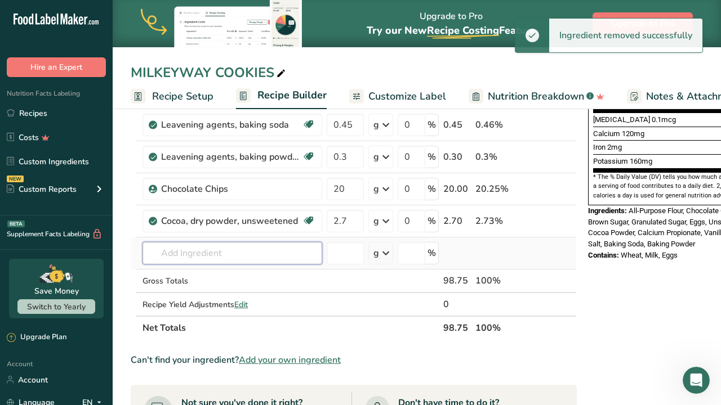
click at [237, 254] on input "text" at bounding box center [232, 253] width 180 height 23
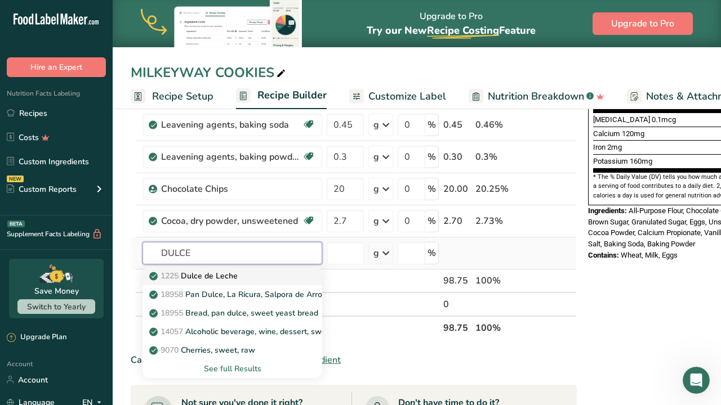
type input "DULCE"
click at [241, 275] on div "1225 Dulce de Leche" at bounding box center [223, 276] width 144 height 12
type input "Dulce de Leche"
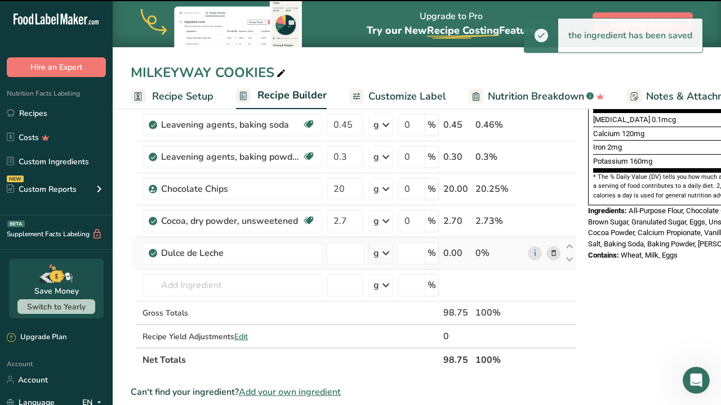
type input "0"
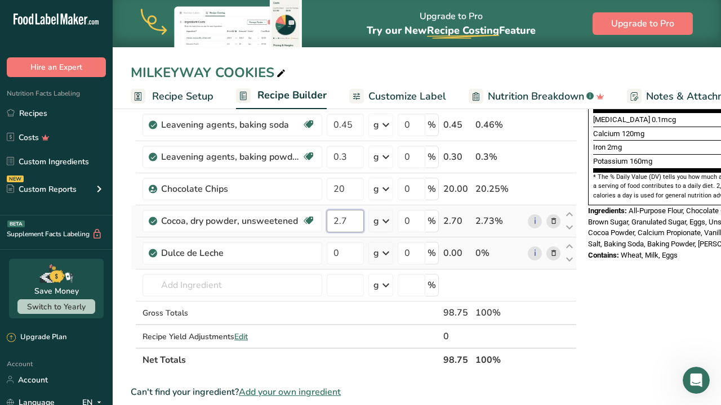
click at [352, 222] on input "2.7" at bounding box center [344, 221] width 37 height 23
type input "2"
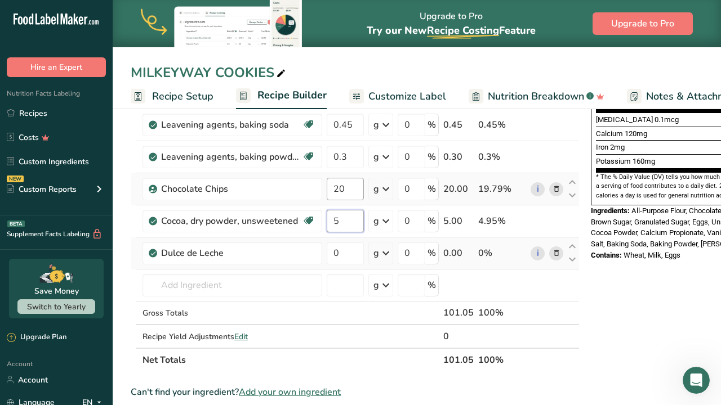
type input "5"
click at [353, 191] on div "Ingredient * Amount * Unit * Waste * .a-a{fill:#347362;}.b-a{fill:#fff;} Grams …" at bounding box center [355, 116] width 449 height 512
type input "27"
click at [350, 252] on div "Ingredient * Amount * Unit * Waste * .a-a{fill:#347362;}.b-a{fill:#fff;} Grams …" at bounding box center [355, 116] width 449 height 512
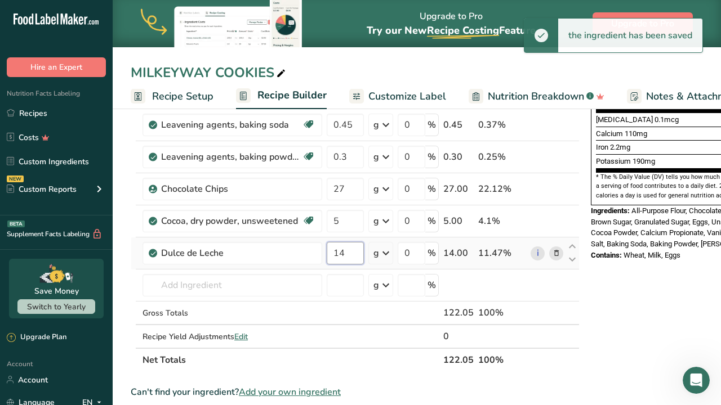
type input "14"
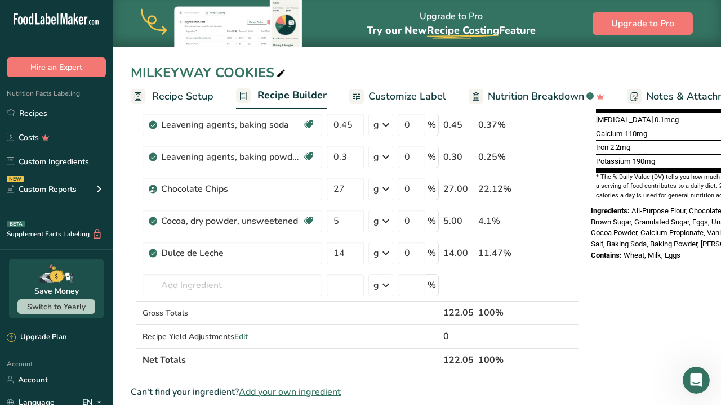
click at [657, 283] on div "Nutrition Facts About 2 Servings Per Container Serving Size 2 (70g) Amount Per …" at bounding box center [676, 290] width 180 height 950
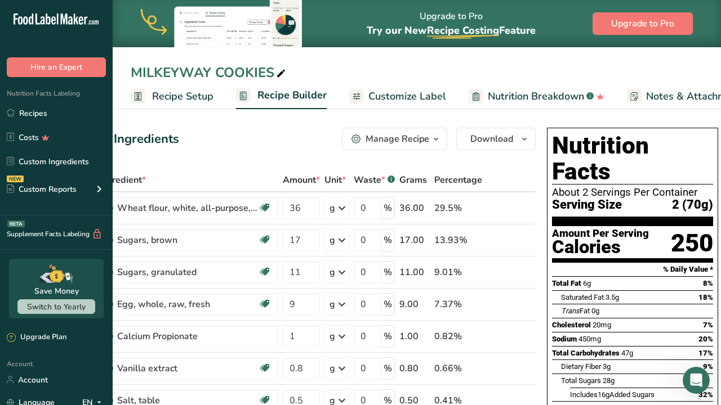
scroll to position [0, 0]
click at [372, 135] on div "Manage Recipe" at bounding box center [397, 139] width 64 height 14
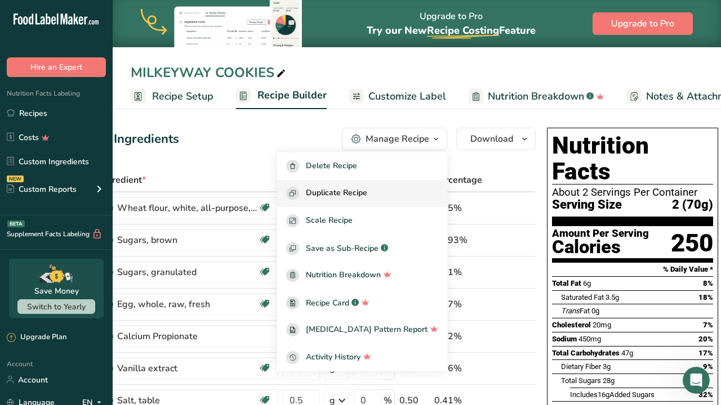
click at [367, 191] on span "Duplicate Recipe" at bounding box center [336, 193] width 61 height 13
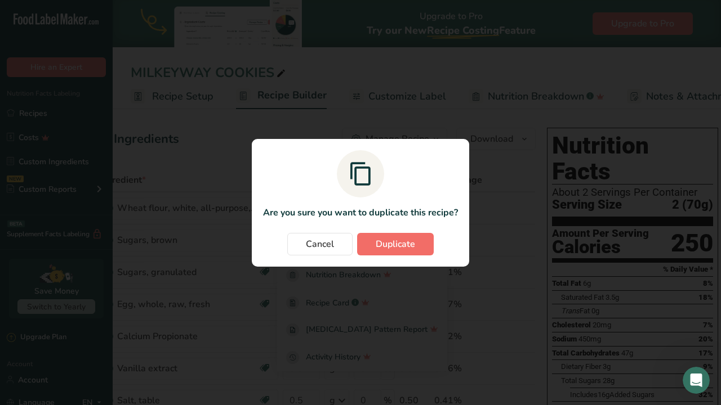
click at [383, 243] on span "Duplicate" at bounding box center [394, 245] width 39 height 14
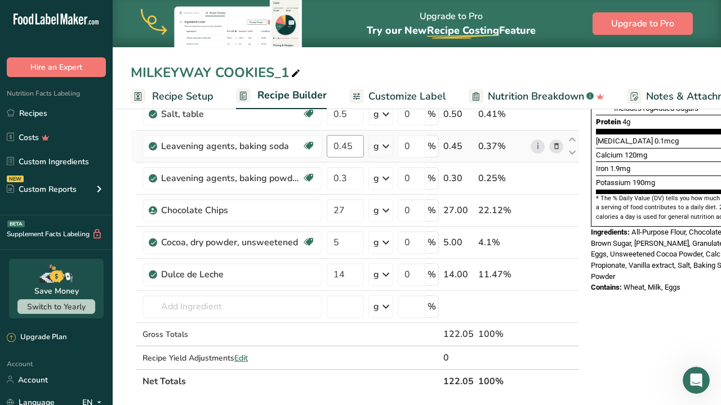
scroll to position [285, 0]
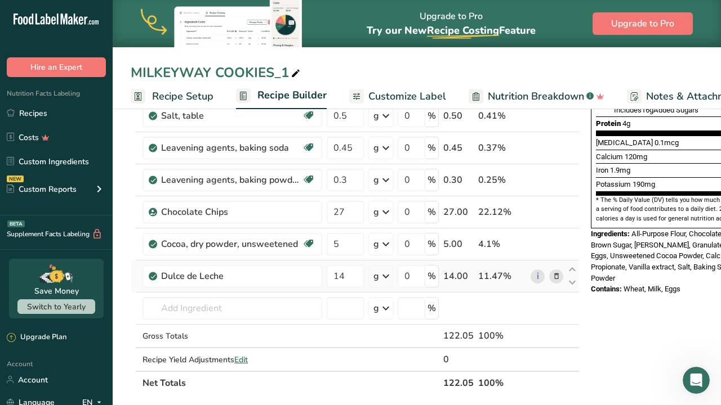
click at [552, 273] on icon at bounding box center [556, 277] width 8 height 12
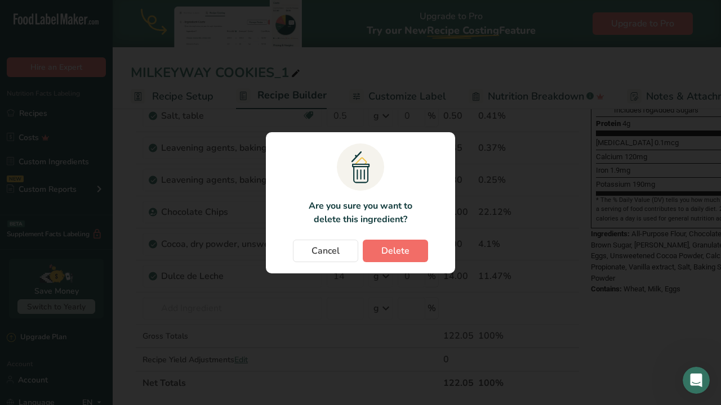
click at [396, 248] on span "Delete" at bounding box center [395, 251] width 28 height 14
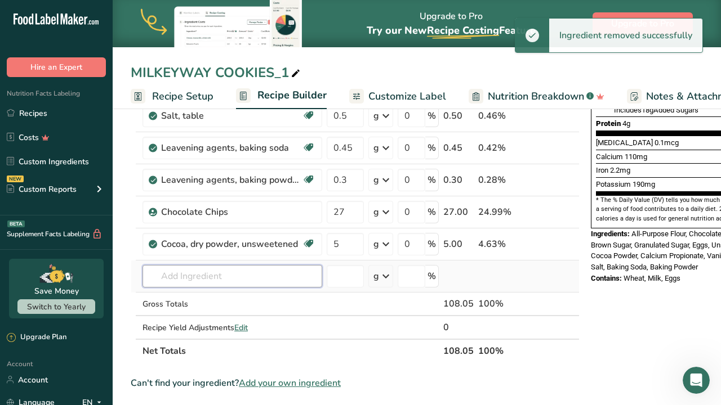
click at [211, 280] on input "text" at bounding box center [232, 276] width 180 height 23
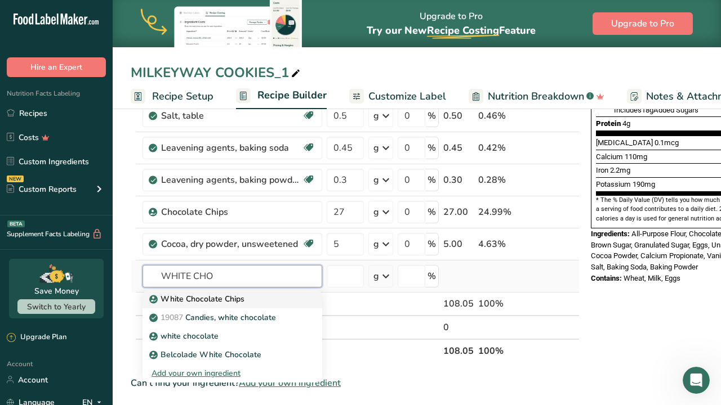
type input "WHITE CHO"
click at [231, 298] on p "White Chocolate Chips" at bounding box center [197, 299] width 93 height 12
type input "White Chocolate Chips"
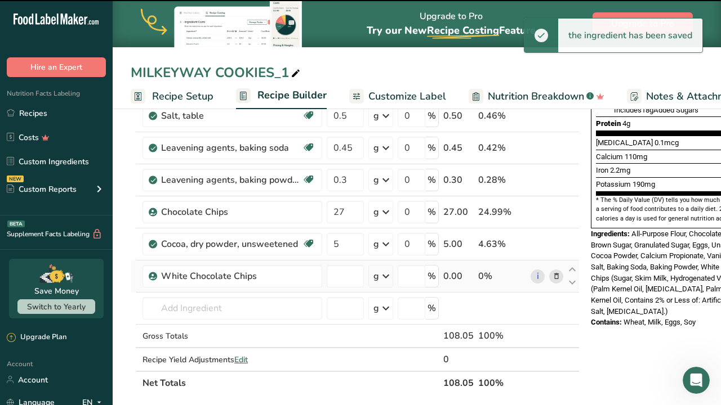
type input "0"
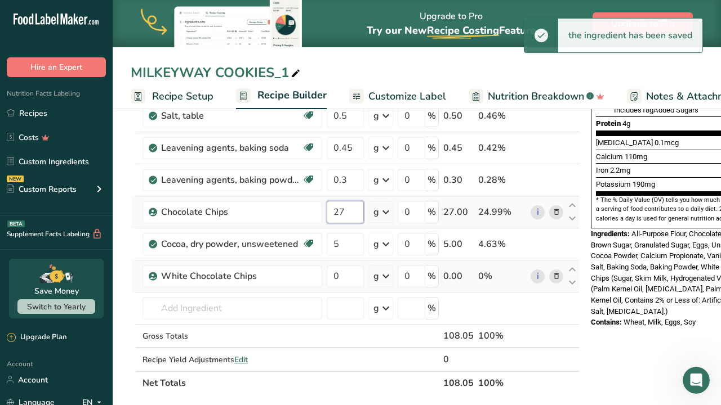
click at [355, 212] on input "27" at bounding box center [344, 212] width 37 height 23
type input "20"
click at [350, 275] on div "Ingredient * Amount * Unit * Waste * .a-a{fill:#347362;}.b-a{fill:#fff;} Grams …" at bounding box center [355, 139] width 449 height 512
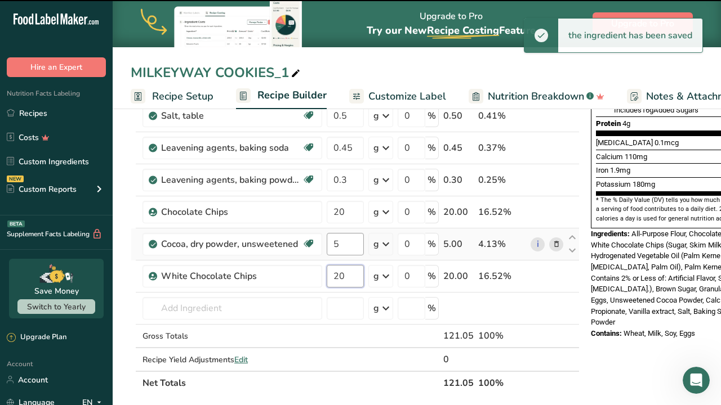
type input "20"
click at [344, 245] on div "Ingredient * Amount * Unit * Waste * .a-a{fill:#347362;}.b-a{fill:#fff;} Grams …" at bounding box center [355, 139] width 449 height 512
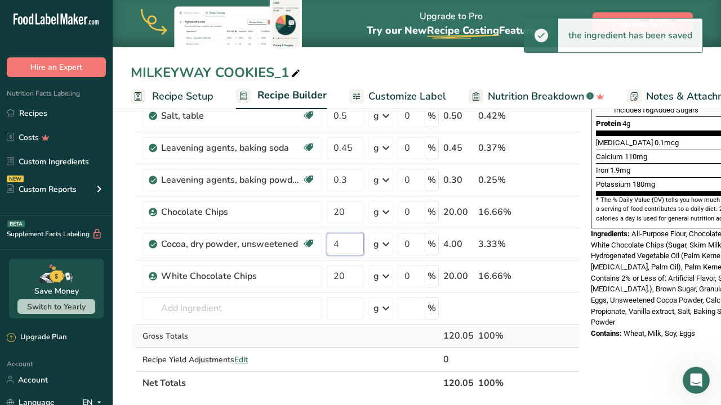
type input "4"
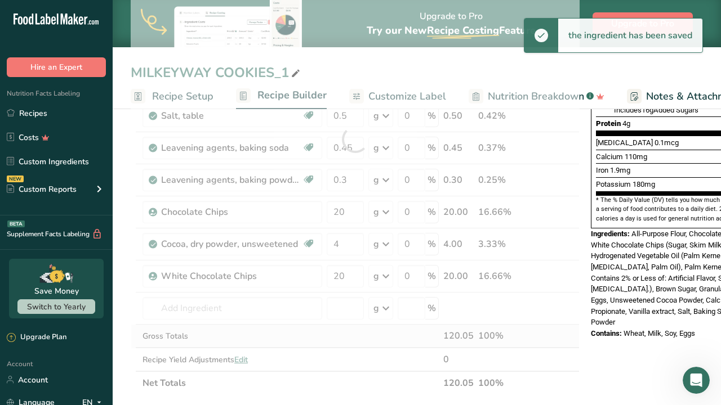
click at [362, 329] on div "Ingredient * Amount * Unit * Waste * .a-a{fill:#347362;}.b-a{fill:#fff;} Grams …" at bounding box center [355, 139] width 449 height 512
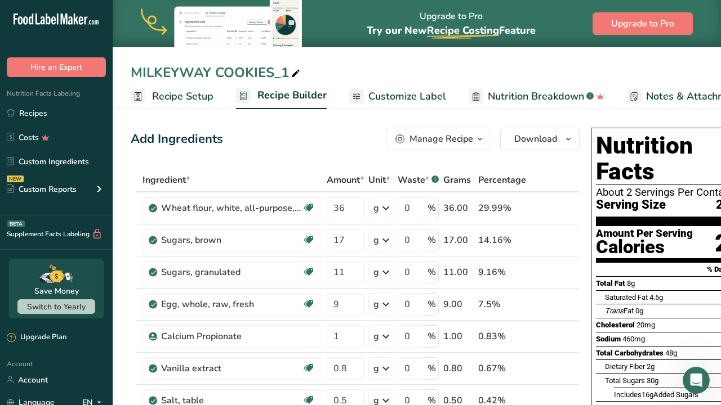
scroll to position [0, 0]
click at [289, 73] on span at bounding box center [296, 74] width 14 height 14
click at [288, 75] on input "MILKEYWAY COOKIES_1" at bounding box center [417, 72] width 572 height 20
type input "M"
type input "TRIPLE CHOCO COOKIES"
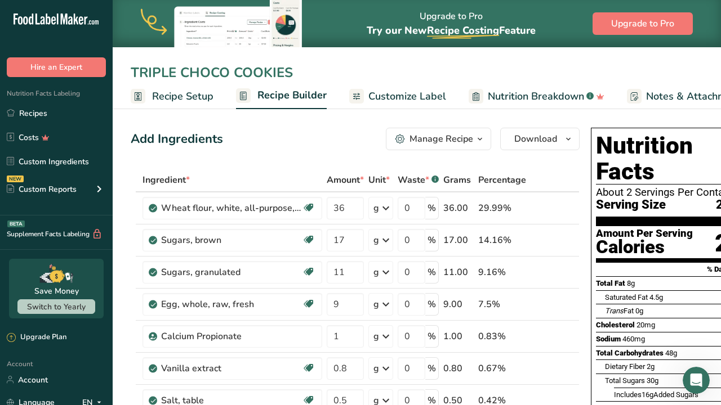
click at [282, 133] on div "Add Ingredients Manage Recipe Delete Recipe Duplicate Recipe Scale Recipe Save …" at bounding box center [355, 139] width 449 height 23
click at [48, 117] on link "Recipes" at bounding box center [56, 112] width 113 height 21
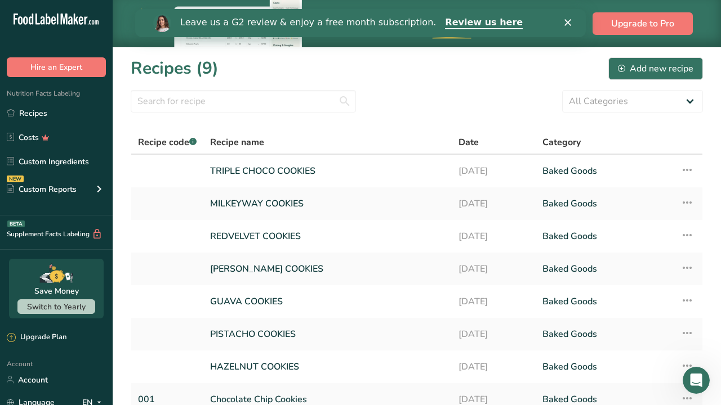
click at [568, 24] on icon "Close" at bounding box center [567, 22] width 7 height 7
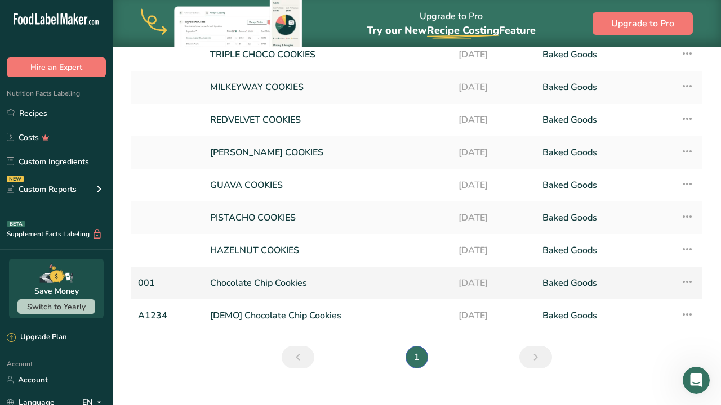
scroll to position [118, 0]
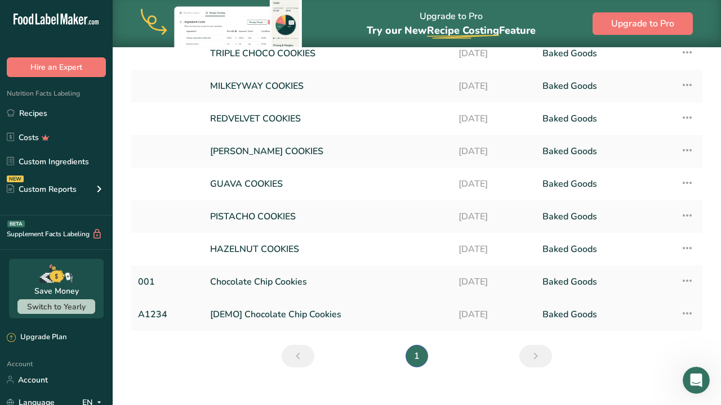
click at [686, 315] on icon at bounding box center [687, 313] width 14 height 20
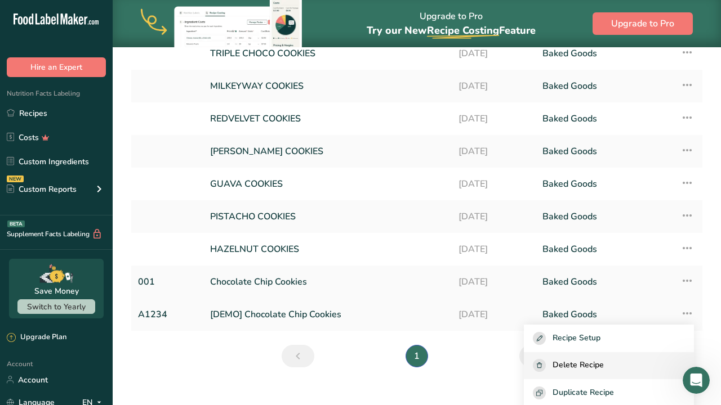
click at [628, 360] on div "Delete Recipe" at bounding box center [609, 365] width 152 height 13
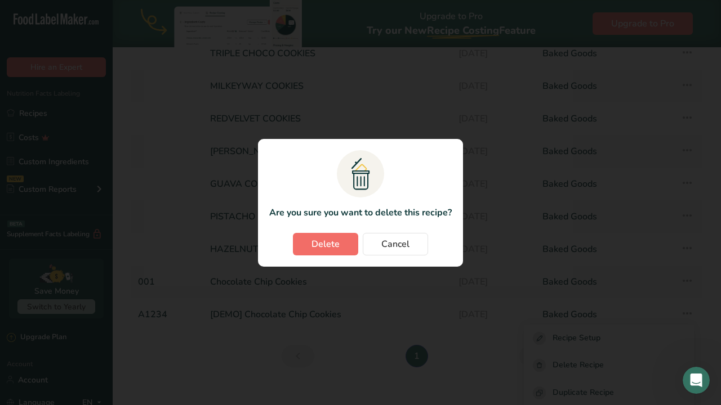
click at [335, 244] on span "Delete" at bounding box center [325, 245] width 28 height 14
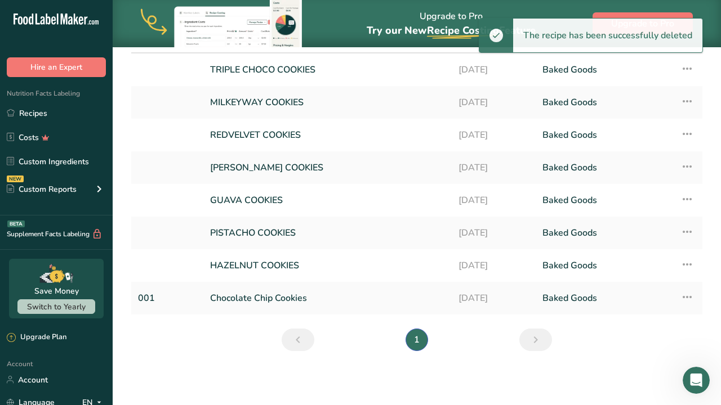
scroll to position [101, 0]
click at [292, 300] on link "Chocolate Chip Cookies" at bounding box center [327, 299] width 235 height 24
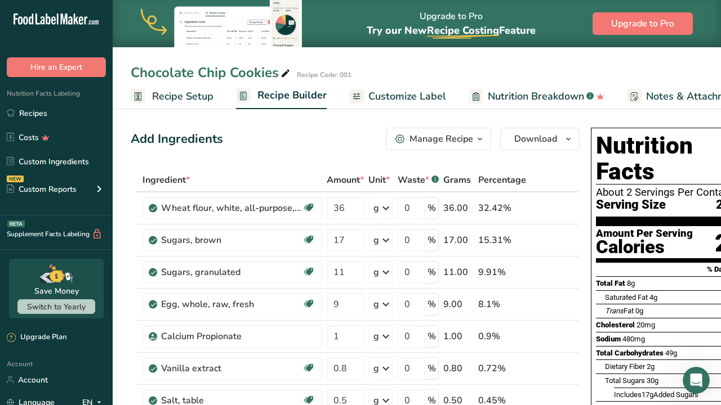
click at [281, 72] on icon at bounding box center [285, 74] width 10 height 16
type input "C"
type input "CHOCOLATE CHIPS COOKIE"
click at [319, 130] on div "Add Ingredients Manage Recipe Delete Recipe Duplicate Recipe Scale Recipe Save …" at bounding box center [355, 139] width 449 height 23
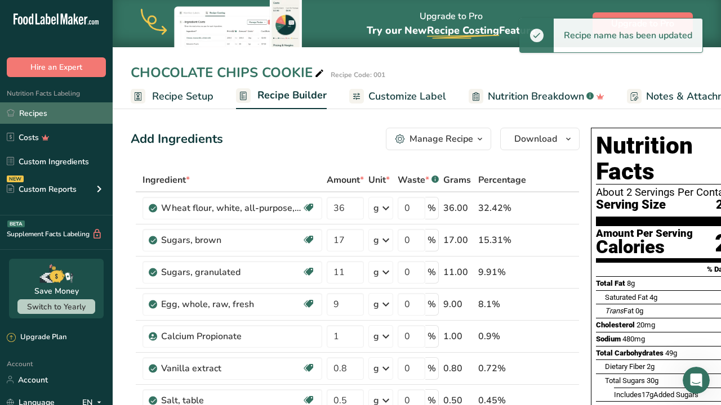
click at [70, 109] on link "Recipes" at bounding box center [56, 112] width 113 height 21
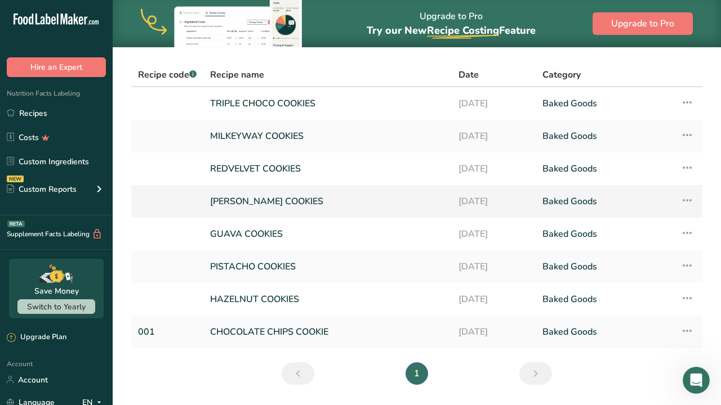
scroll to position [70, 0]
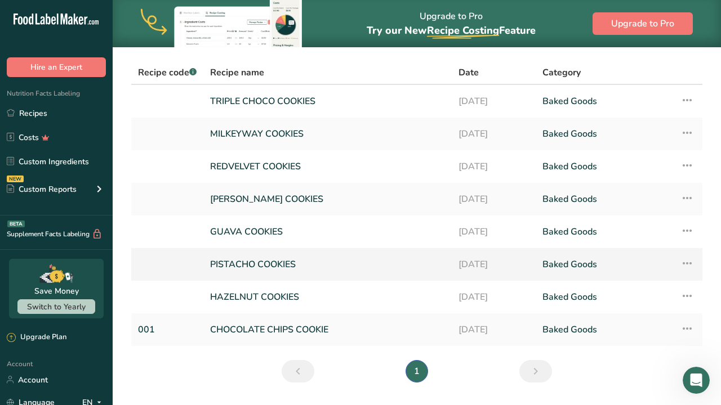
click at [325, 272] on link "PISTACHO COOKIES" at bounding box center [327, 265] width 235 height 24
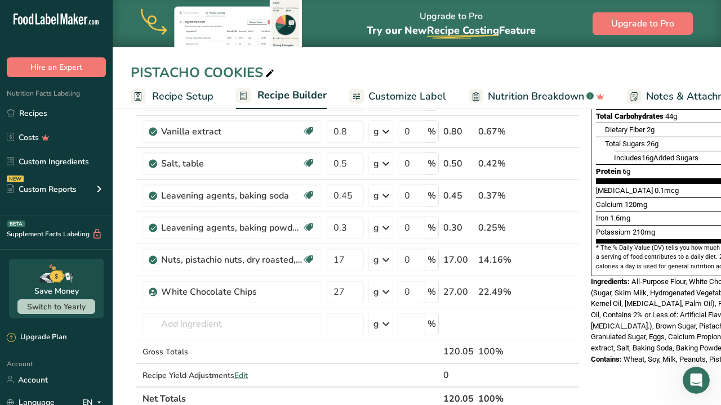
scroll to position [240, 0]
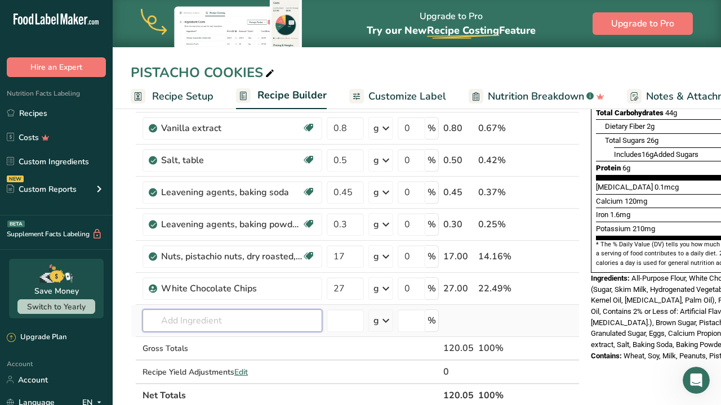
click at [279, 315] on input "text" at bounding box center [232, 321] width 180 height 23
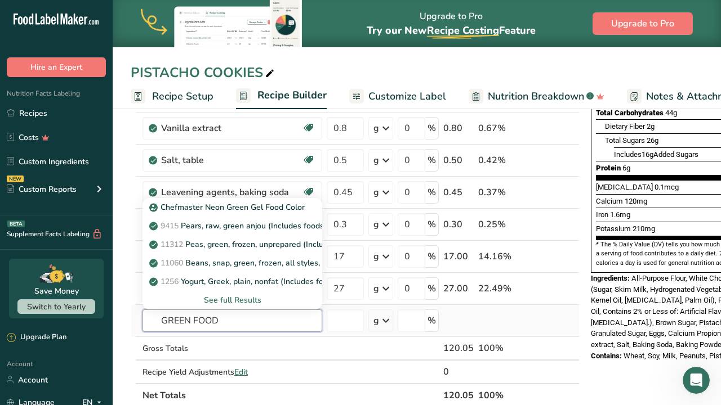
type input "GREEN FOOD"
click at [260, 303] on div "See full Results" at bounding box center [232, 300] width 162 height 12
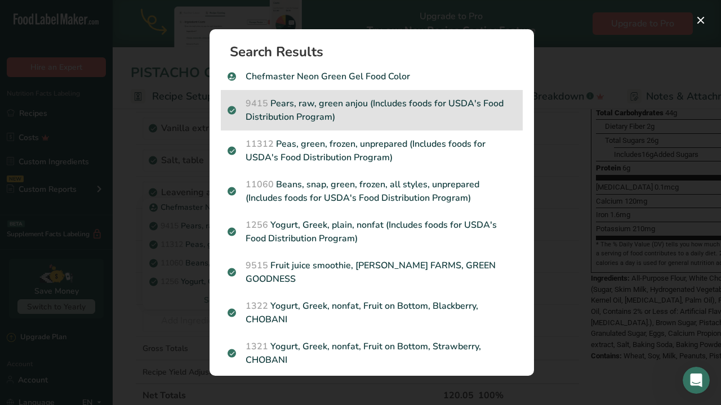
scroll to position [0, 0]
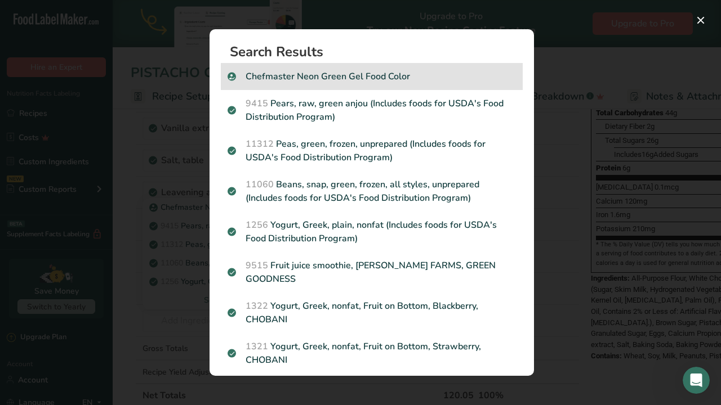
click at [426, 82] on p "Chefmaster Neon Green Gel Food Color" at bounding box center [371, 77] width 288 height 14
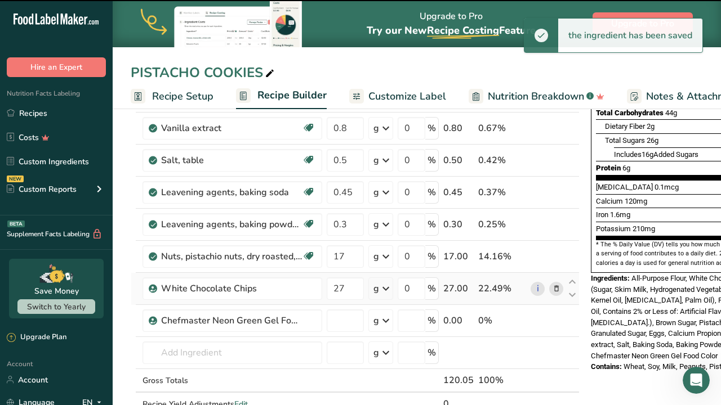
type input "0"
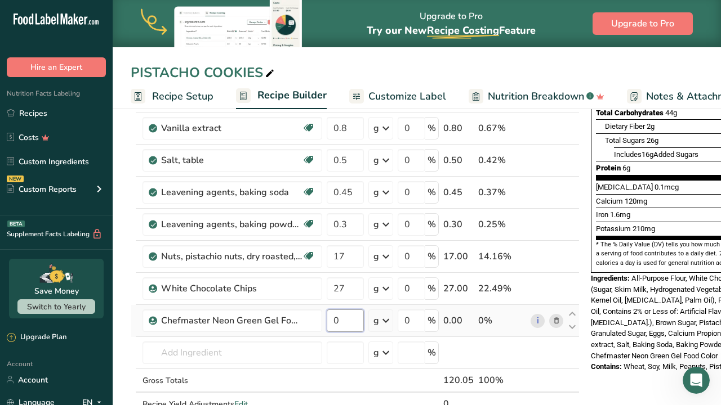
click at [346, 321] on input "0" at bounding box center [344, 321] width 37 height 23
type input "1"
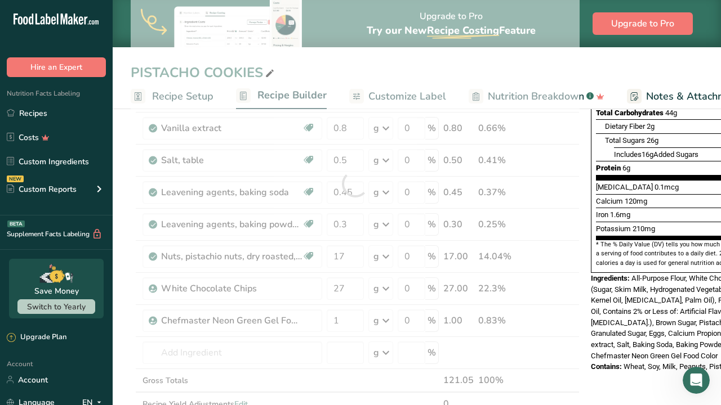
click at [601, 367] on div "Nutrition Facts About 2 Servings Per Container Serving Size 2 (70g) Amount Per …" at bounding box center [676, 358] width 180 height 950
